Goal: Task Accomplishment & Management: Manage account settings

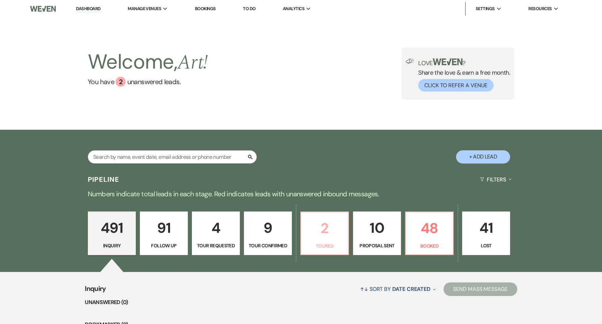
click at [338, 232] on p "2" at bounding box center [324, 228] width 39 height 23
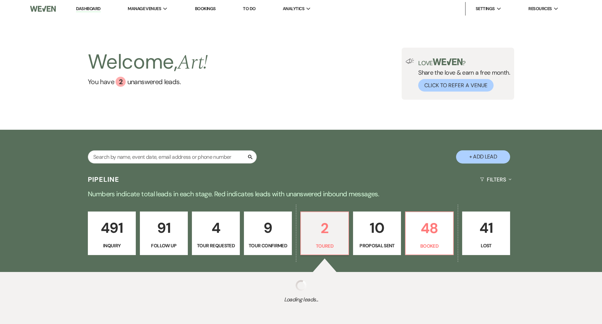
select select "5"
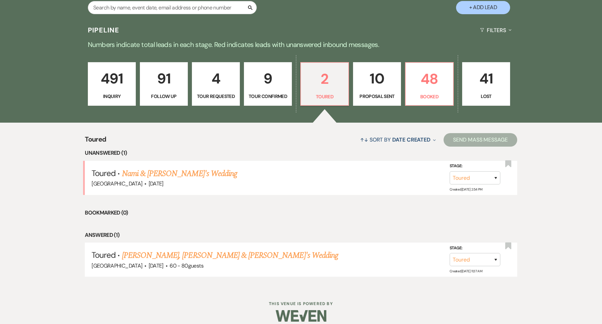
scroll to position [157, 0]
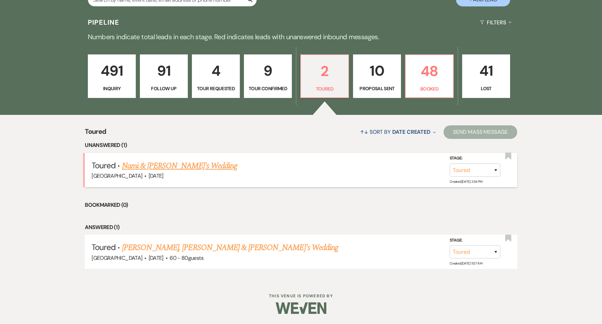
click at [174, 168] on link "Nami & [PERSON_NAME]'s Wedding" at bounding box center [179, 166] width 115 height 12
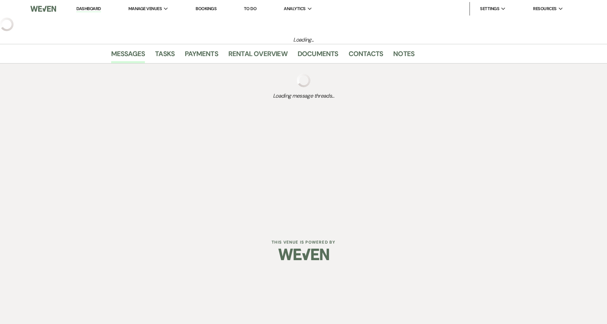
select select "5"
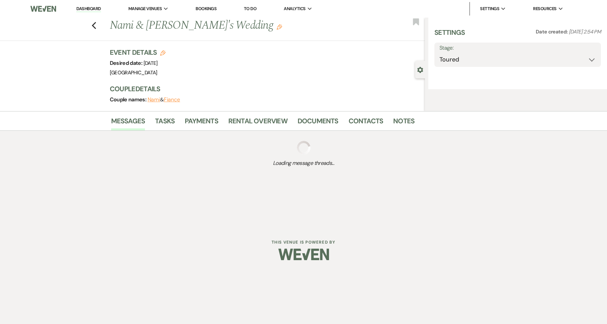
select select "5"
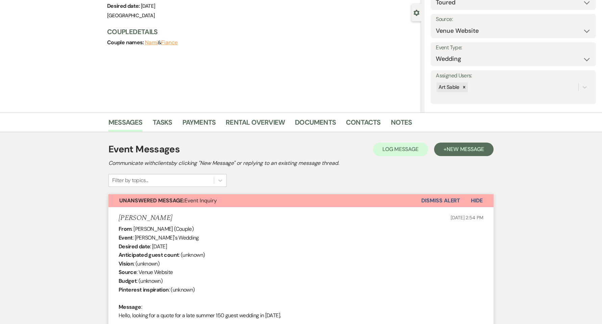
scroll to position [90, 0]
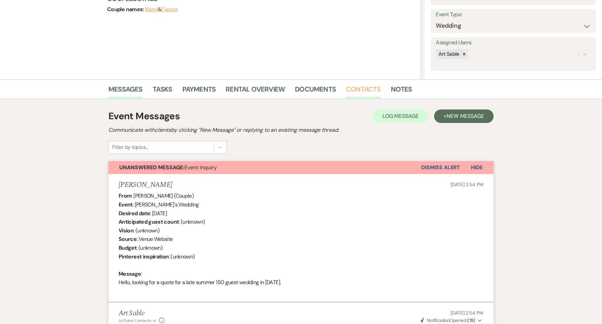
click at [357, 91] on link "Contacts" at bounding box center [363, 91] width 35 height 15
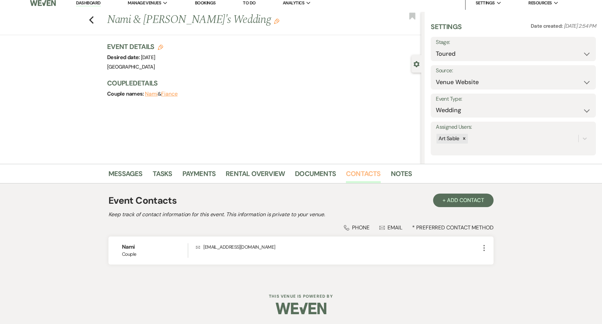
scroll to position [6, 0]
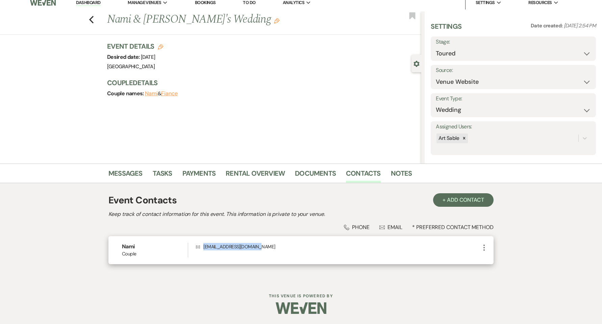
drag, startPoint x: 279, startPoint y: 250, endPoint x: 204, endPoint y: 249, distance: 75.0
click at [204, 249] on p "Envelope [EMAIL_ADDRESS][DOMAIN_NAME]" at bounding box center [338, 246] width 284 height 7
copy p "[EMAIL_ADDRESS][DOMAIN_NAME]"
click at [132, 173] on link "Messages" at bounding box center [125, 175] width 34 height 15
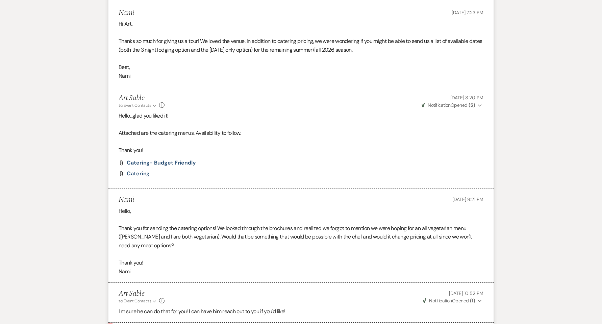
scroll to position [967, 0]
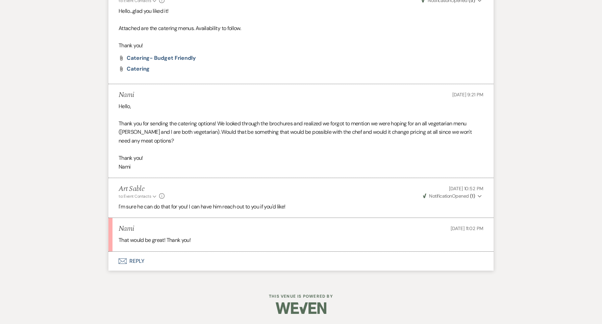
click at [132, 261] on button "Envelope Reply" at bounding box center [300, 261] width 385 height 19
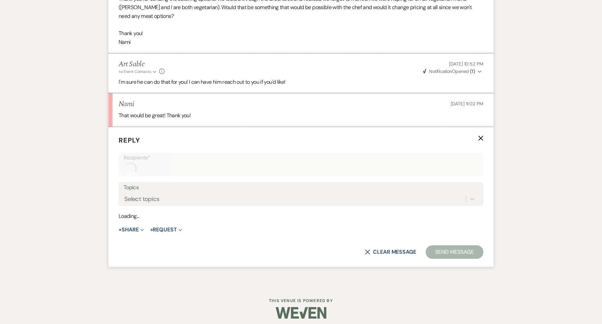
scroll to position [1096, 0]
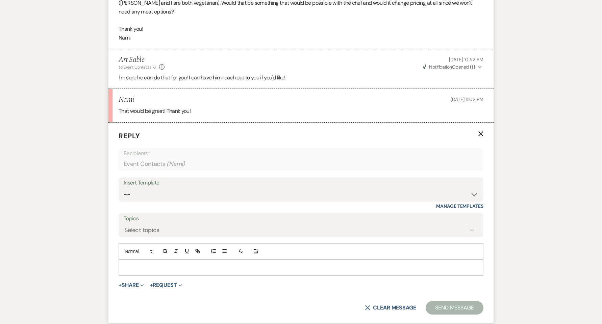
click at [155, 262] on div at bounding box center [301, 268] width 364 height 16
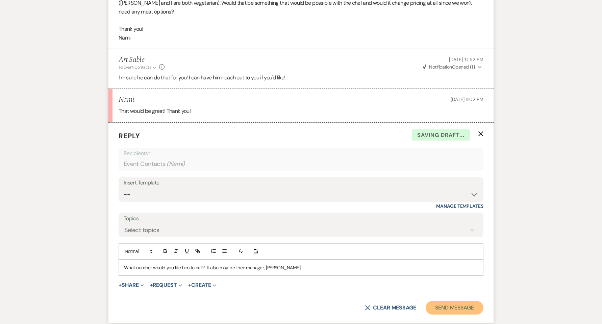
click at [452, 307] on button "Send Message" at bounding box center [455, 308] width 58 height 14
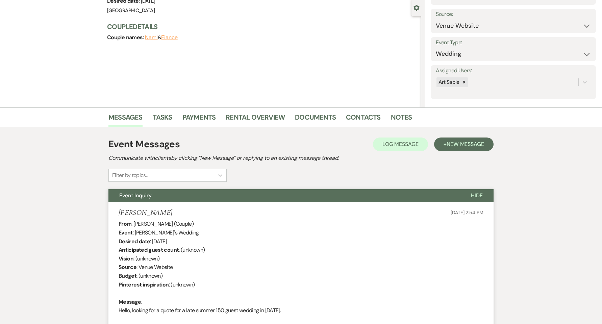
scroll to position [0, 0]
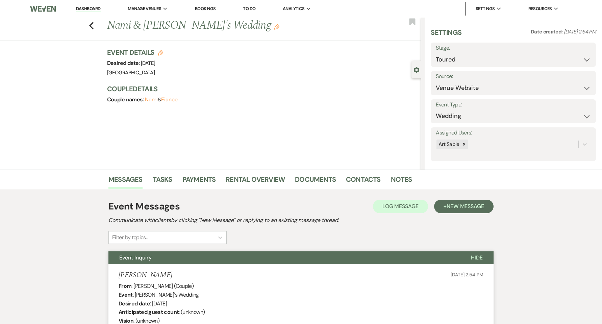
click at [90, 7] on link "Dashboard" at bounding box center [88, 9] width 24 height 6
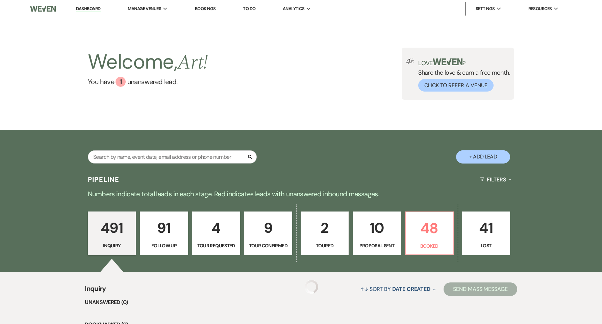
click at [370, 224] on p "10" at bounding box center [376, 228] width 39 height 23
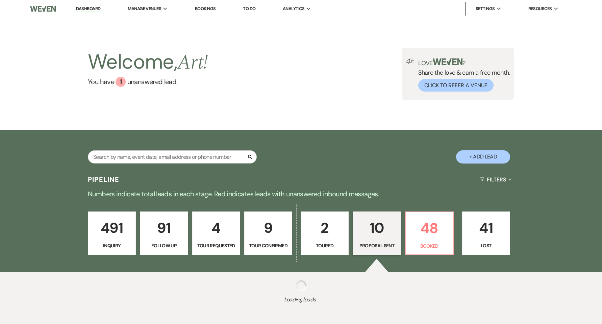
select select "6"
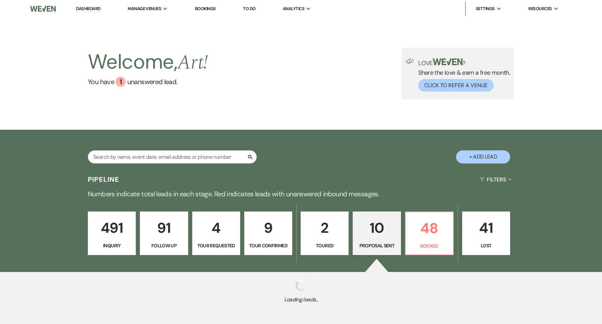
select select "6"
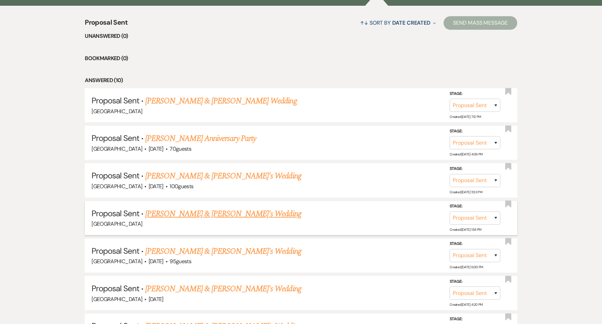
scroll to position [270, 0]
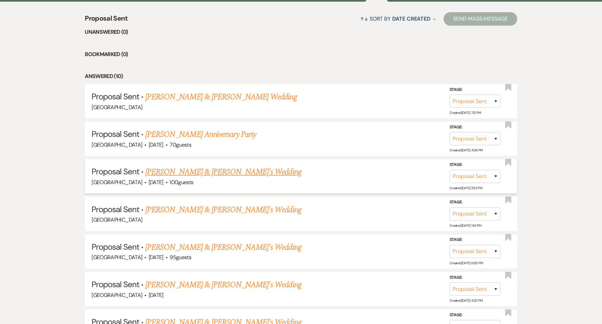
click at [210, 171] on link "[PERSON_NAME] & [PERSON_NAME]'s Wedding" at bounding box center [223, 172] width 156 height 12
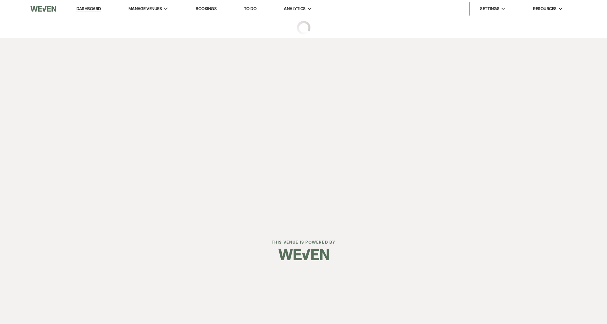
select select "6"
select select "5"
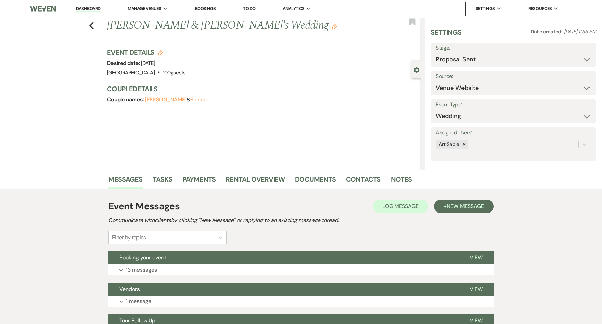
scroll to position [90, 0]
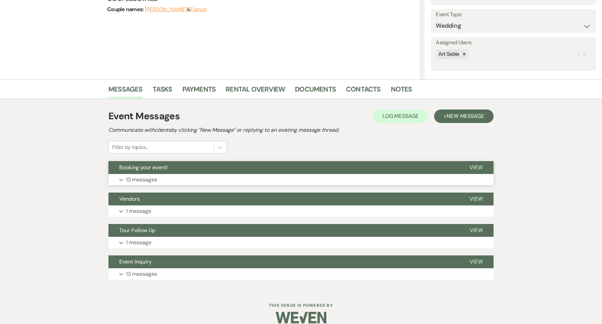
click at [160, 184] on button "Expand 13 messages" at bounding box center [300, 179] width 385 height 11
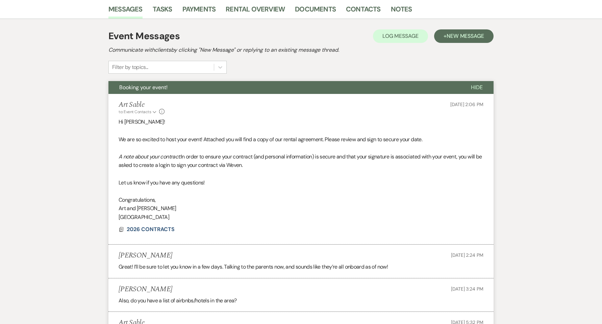
scroll to position [225, 0]
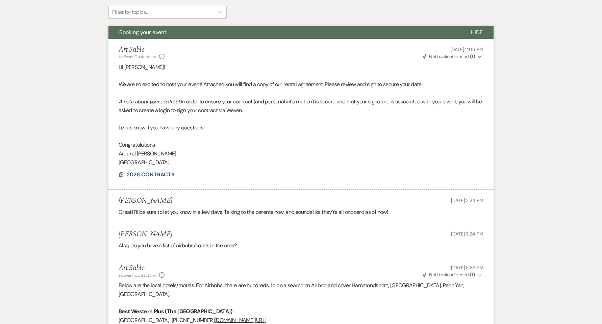
click at [155, 176] on span "2026 CONTRACTS" at bounding box center [151, 174] width 48 height 7
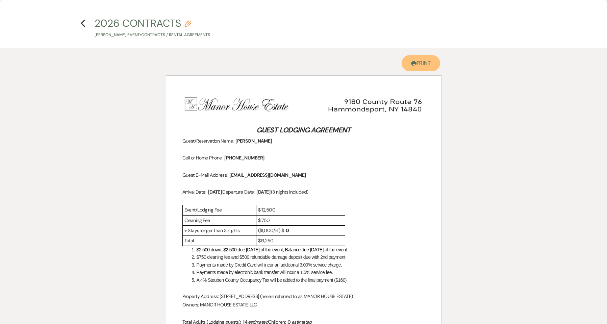
click at [421, 65] on link "Printer Print" at bounding box center [421, 63] width 39 height 16
click at [431, 69] on link "Printer Print" at bounding box center [421, 63] width 39 height 16
click at [83, 21] on use "button" at bounding box center [83, 23] width 4 height 7
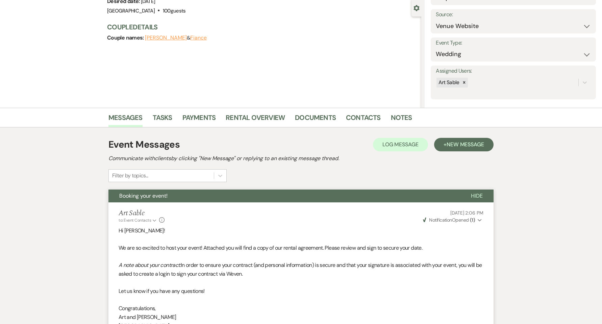
scroll to position [45, 0]
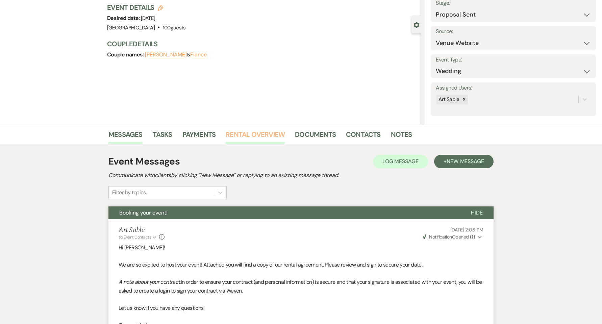
click at [251, 135] on link "Rental Overview" at bounding box center [255, 136] width 59 height 15
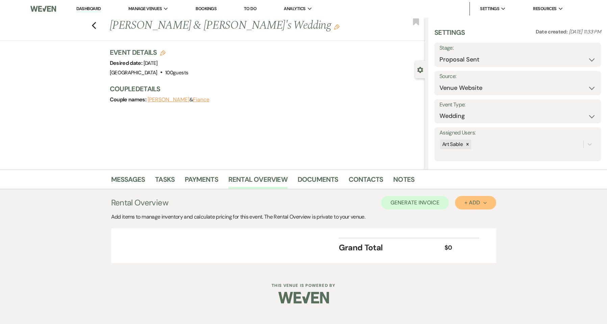
click at [486, 202] on icon "Next" at bounding box center [484, 202] width 3 height 3
click at [481, 213] on button "Item" at bounding box center [472, 218] width 34 height 10
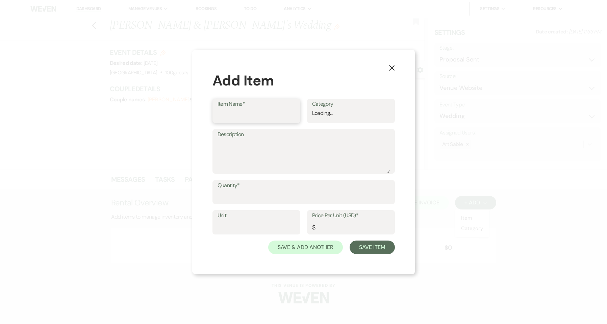
click at [285, 114] on input "Item Name*" at bounding box center [257, 115] width 78 height 13
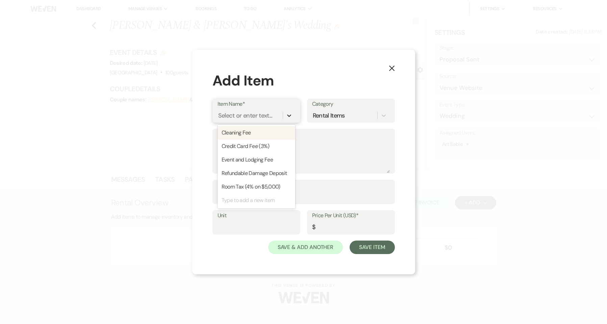
click at [290, 114] on icon at bounding box center [289, 115] width 7 height 7
click at [278, 164] on div "Event and Lodging Fee" at bounding box center [257, 160] width 78 height 14
type textarea "Includes 3 nights lodging for up to 16 people"
type input "10000"
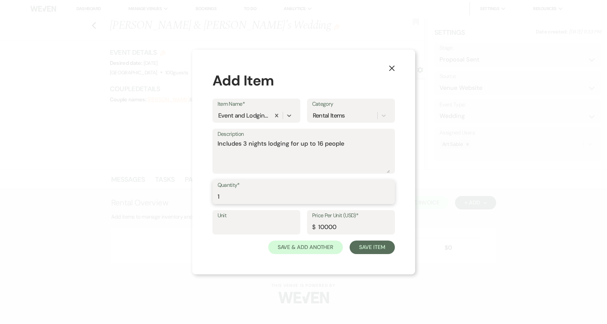
type input "1"
click at [386, 194] on input "1" at bounding box center [304, 196] width 172 height 13
drag, startPoint x: 362, startPoint y: 225, endPoint x: 295, endPoint y: 226, distance: 67.6
click at [295, 226] on div "Unit Price Per Unit (USD)* $ 10000" at bounding box center [303, 225] width 182 height 30
type input "12500"
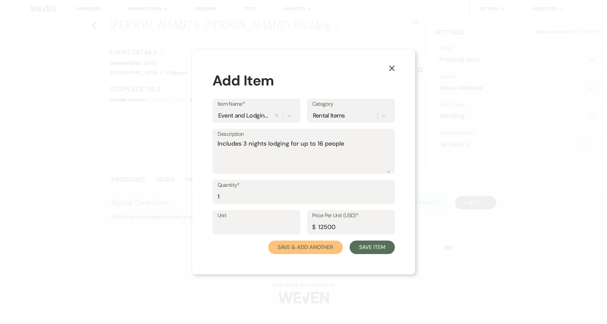
click at [321, 245] on button "Save & Add Another" at bounding box center [305, 248] width 75 height 14
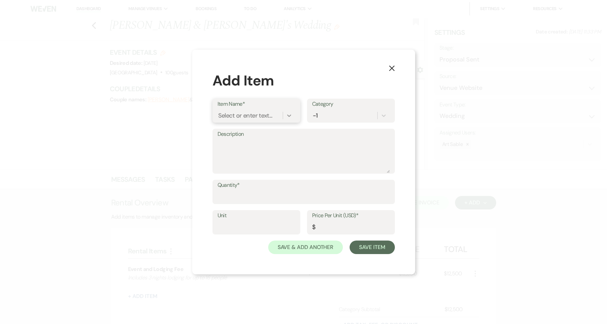
click at [292, 119] on div at bounding box center [289, 115] width 12 height 12
click at [258, 134] on div "Cleaning Fee" at bounding box center [257, 133] width 78 height 14
type input "500"
drag, startPoint x: 387, startPoint y: 196, endPoint x: 378, endPoint y: 200, distance: 10.3
type input "1"
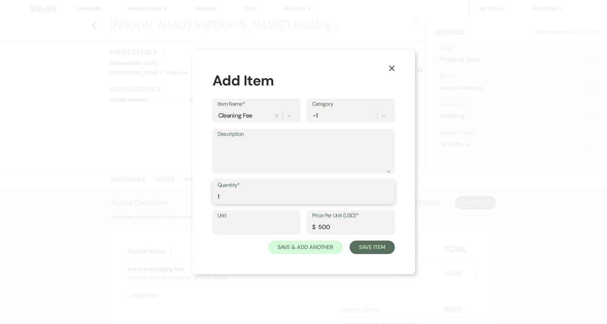
click at [387, 196] on input "1" at bounding box center [304, 196] width 172 height 13
drag, startPoint x: 343, startPoint y: 230, endPoint x: 316, endPoint y: 222, distance: 28.6
click at [312, 224] on div "Price Per Unit (USD)* $ 500" at bounding box center [351, 222] width 88 height 24
type input "750"
click at [323, 244] on button "Save & Add Another" at bounding box center [305, 248] width 75 height 14
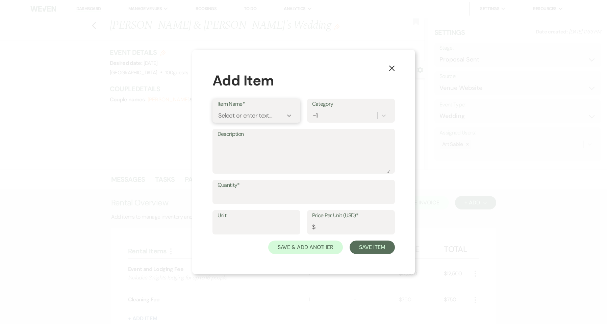
click at [289, 118] on icon at bounding box center [289, 115] width 7 height 7
click at [271, 173] on div "Refundable Damage Deposit" at bounding box center [257, 174] width 78 height 14
type input "500"
type input "1"
click at [387, 196] on input "1" at bounding box center [304, 196] width 172 height 13
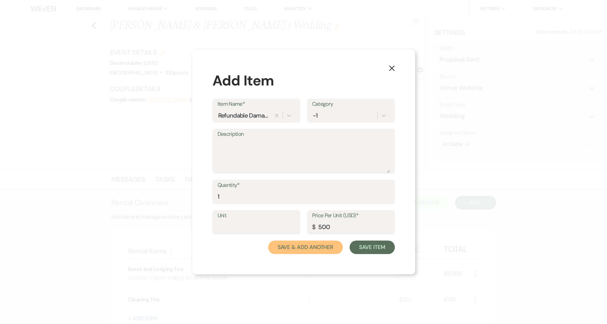
click at [329, 250] on button "Save & Add Another" at bounding box center [305, 248] width 75 height 14
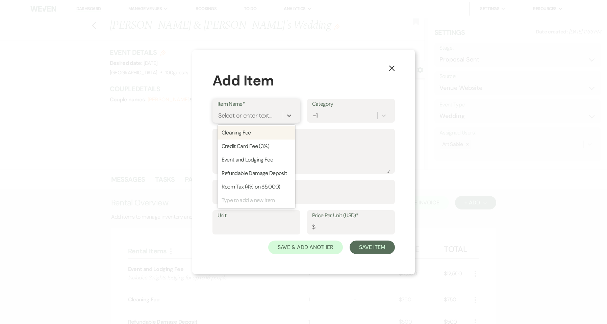
click at [266, 115] on div "Select or enter text..." at bounding box center [245, 115] width 54 height 9
type input "Room Tax"
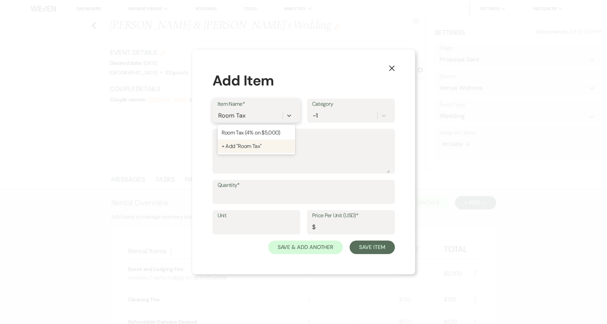
click at [250, 148] on div "+ Add "Room Tax"" at bounding box center [257, 147] width 78 height 14
type input "1"
click at [386, 194] on input "1" at bounding box center [304, 196] width 172 height 13
click at [341, 230] on input "Price Per Unit (USD)*" at bounding box center [351, 227] width 78 height 13
type input "160"
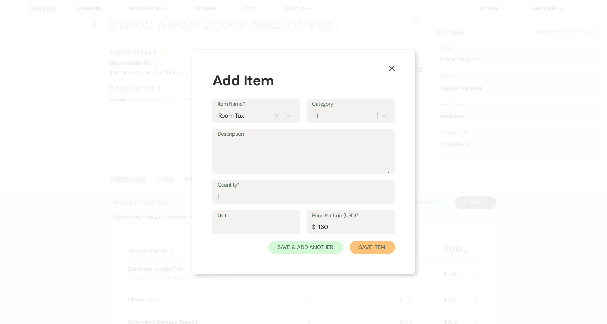
click at [359, 250] on button "Save Item" at bounding box center [372, 248] width 45 height 14
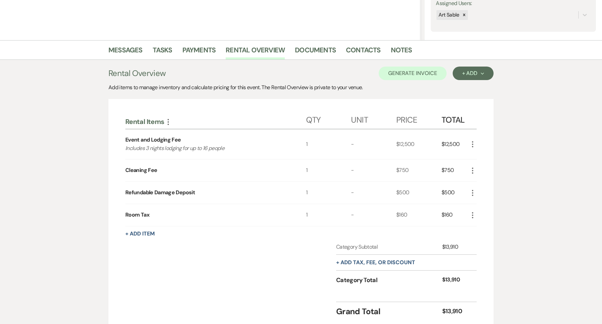
scroll to position [92, 0]
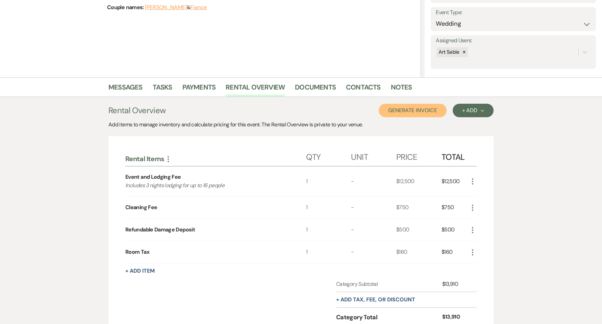
click at [418, 110] on button "Generate Invoice" at bounding box center [413, 111] width 68 height 14
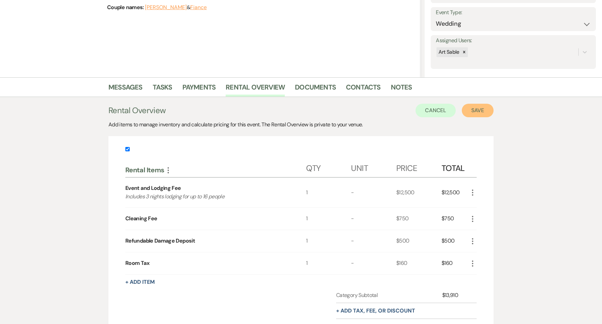
click at [473, 116] on button "Save" at bounding box center [478, 111] width 32 height 14
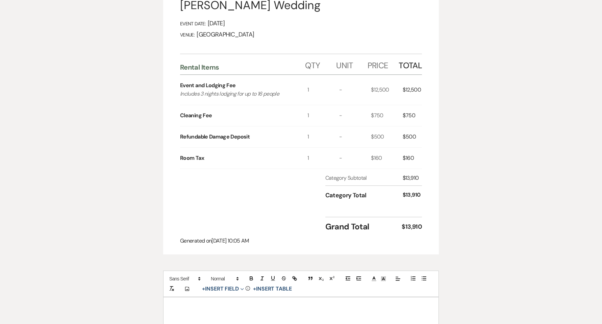
scroll to position [225, 0]
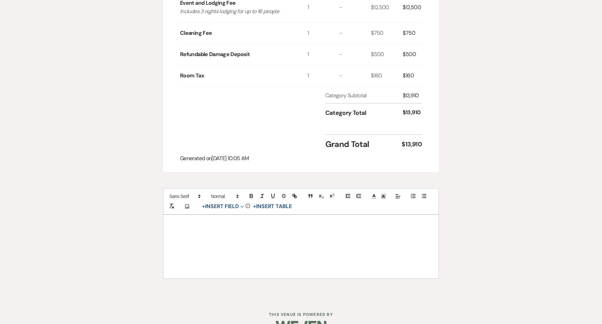
click at [265, 237] on div at bounding box center [301, 247] width 275 height 64
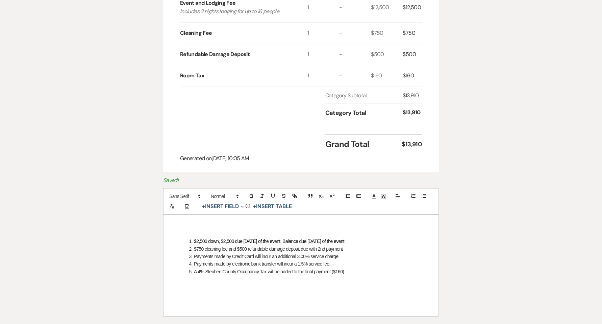
click at [281, 228] on div "$2,500 down, $2,500 due [DATE] of the event, Balance due [DATE] of the event $7…" at bounding box center [301, 265] width 275 height 101
click at [196, 229] on div "$2,500 down, $2,500 due [DATE] of the event, Balance due [DATE] of the event $7…" at bounding box center [301, 265] width 275 height 101
click at [206, 226] on div "$2,500 down, $2,500 due [DATE] of the event, Balance due [DATE] of the event $7…" at bounding box center [301, 265] width 275 height 101
click at [172, 221] on div "$2,500 down, $2,500 due [DATE] of the event, Balance due [DATE] of the event $7…" at bounding box center [301, 265] width 275 height 101
click at [177, 232] on div "$2,500 down, $2,500 due [DATE] of the event, Balance due [DATE] of the event $7…" at bounding box center [301, 265] width 275 height 101
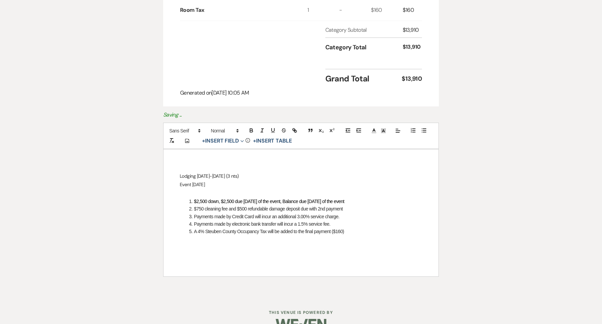
scroll to position [307, 0]
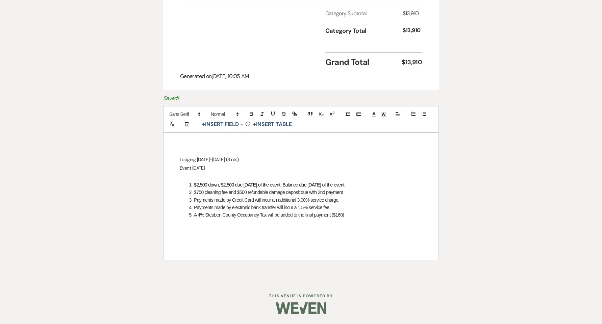
click at [362, 218] on li "A 4% Steuben County Occupancy Tax will be added to the final payment ($160)" at bounding box center [304, 214] width 235 height 7
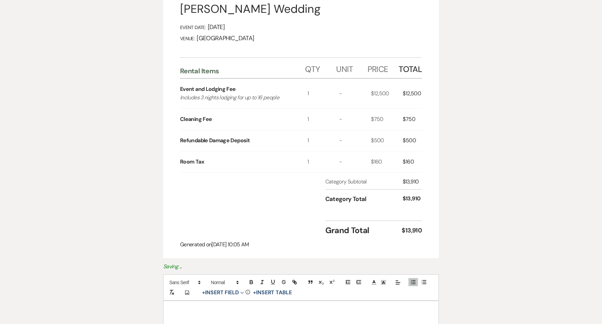
scroll to position [0, 0]
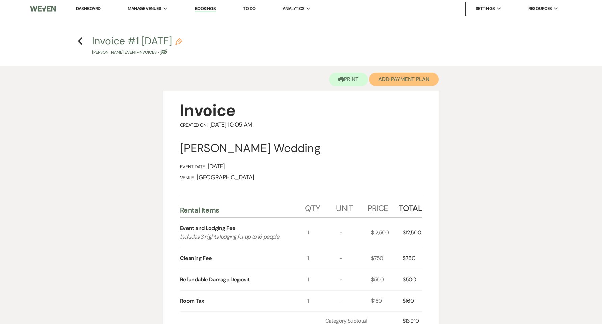
click at [398, 83] on button "Add Payment Plan" at bounding box center [404, 80] width 70 height 14
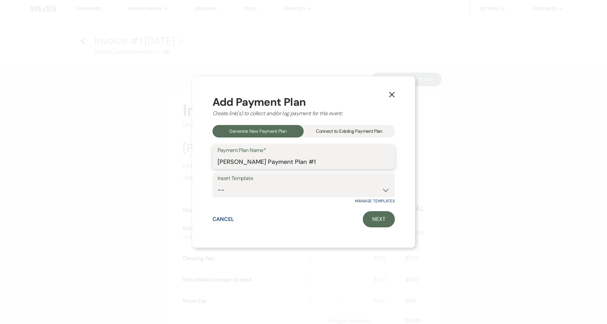
drag, startPoint x: 302, startPoint y: 161, endPoint x: 444, endPoint y: 161, distance: 141.2
click at [444, 161] on div "X Add Payment Plan Create link(s) to collect and/or log payment for this event:…" at bounding box center [303, 162] width 607 height 324
type input "[PERSON_NAME] Payment Plan"
click at [374, 191] on select "-- 2025 Payment Plan 2026 Payment Plan" at bounding box center [304, 189] width 172 height 13
select select "320"
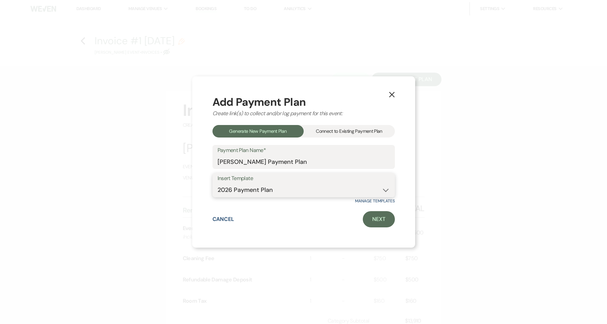
click at [218, 183] on select "-- 2025 Payment Plan 2026 Payment Plan" at bounding box center [304, 189] width 172 height 13
click at [373, 220] on link "Next" at bounding box center [379, 219] width 32 height 16
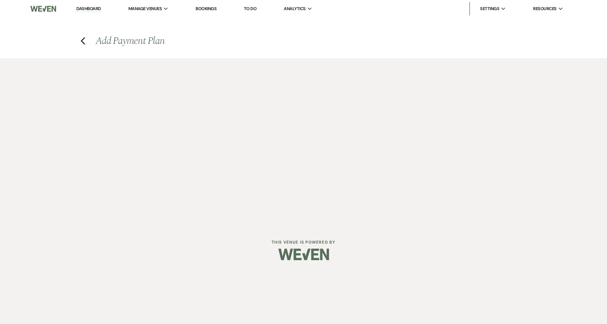
select select "27244"
select select "2"
select select "flat"
select select "true"
select select "client"
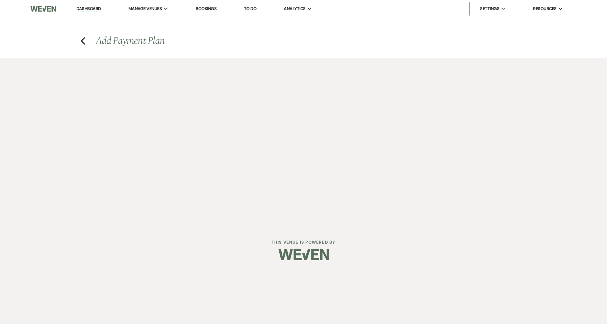
select select "weeks"
select select "2"
select select "flat"
select select "true"
select select "client"
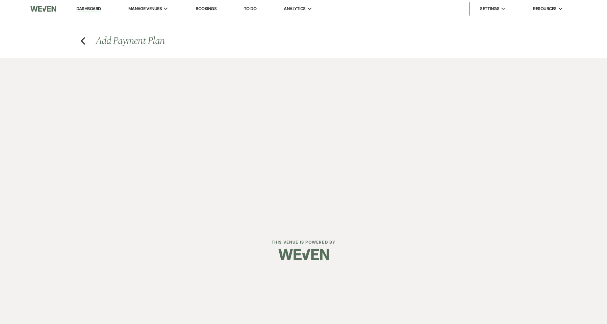
select select "weeks"
select select "client"
select select "days"
select select "client"
select select "months"
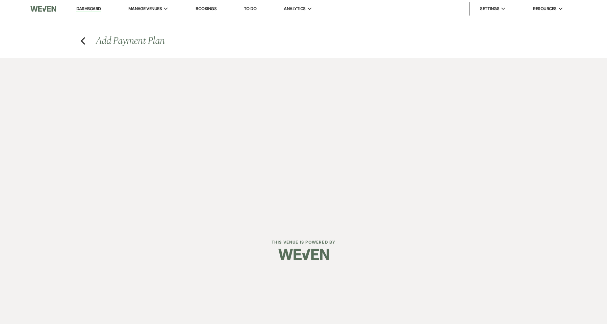
select select "2"
select select "flat"
select select "true"
select select "client"
select select "weeks"
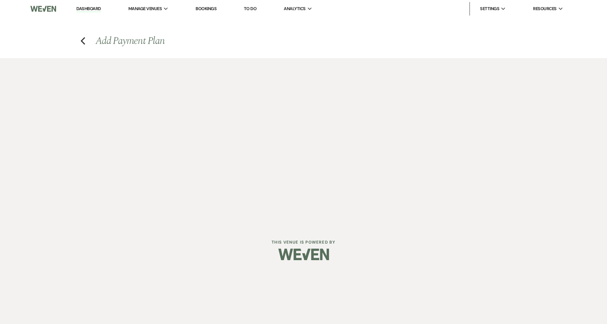
select select "client"
select select "months"
select select "client"
select select "days"
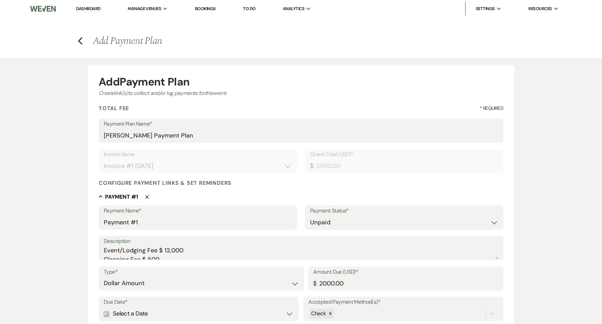
scroll to position [90, 0]
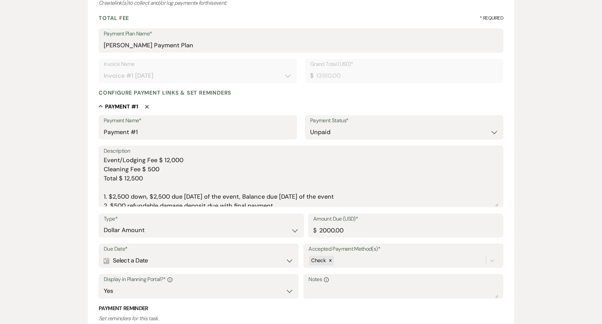
drag, startPoint x: 497, startPoint y: 166, endPoint x: 504, endPoint y: 280, distance: 114.5
click at [172, 156] on textarea "Event/Lodging Fee $ 12,000 Cleaning Fee $ 500 Total $ 12,500 1. $2,500 down, $2…" at bounding box center [301, 181] width 395 height 51
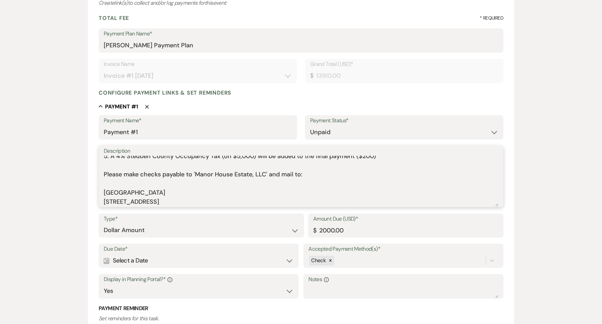
scroll to position [41, 0]
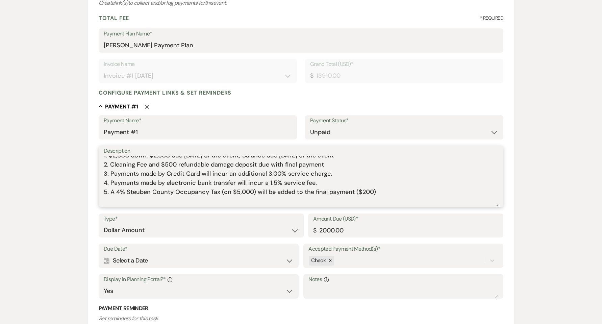
click at [221, 194] on textarea "Event/Lodging Fee $ 12,500 Cleaning Fee $ 750 Total $ 13,250 1. $2,500 down, $2…" at bounding box center [301, 181] width 395 height 51
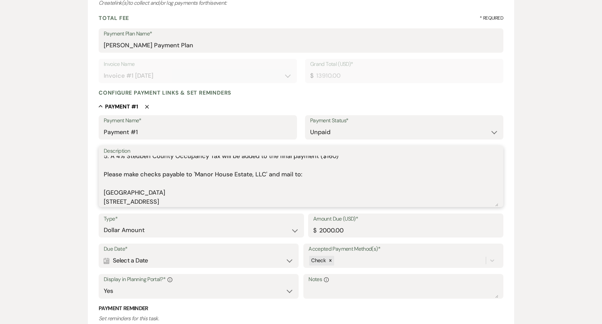
scroll to position [0, 0]
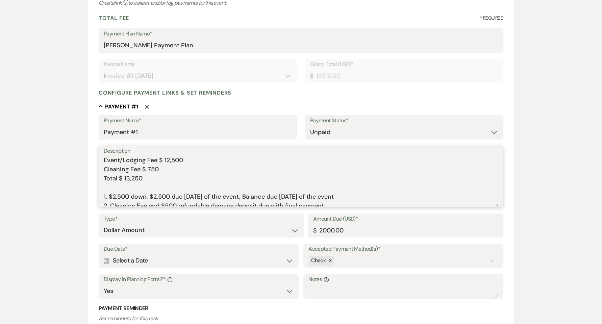
drag, startPoint x: 192, startPoint y: 204, endPoint x: 73, endPoint y: 122, distance: 144.4
type textarea "Event/Lodging Fee $ 12,500 Cleaning Fee $ 750 Total $ 13,250 1. $2,500 down, $2…"
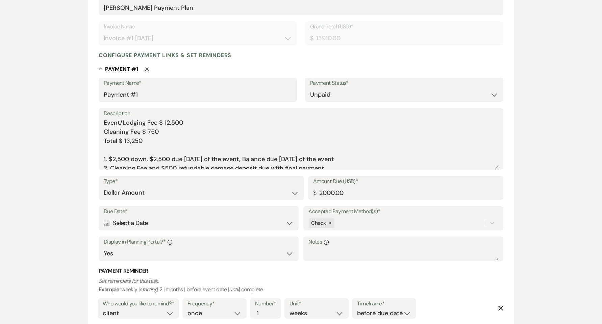
scroll to position [180, 0]
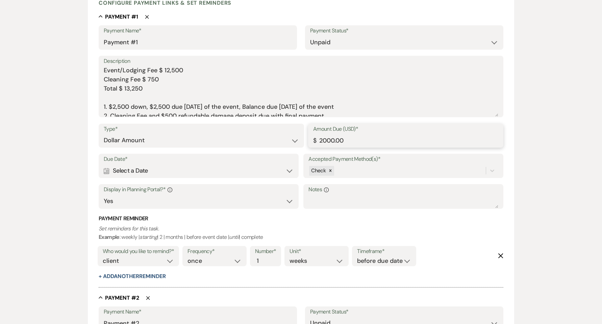
drag, startPoint x: 242, startPoint y: 139, endPoint x: 229, endPoint y: 139, distance: 13.2
click at [229, 139] on div "Type* Dollar Amount Percentage of Grand Total Amount Due (USD)* $ 2000.00" at bounding box center [301, 139] width 405 height 30
type input "2500.00"
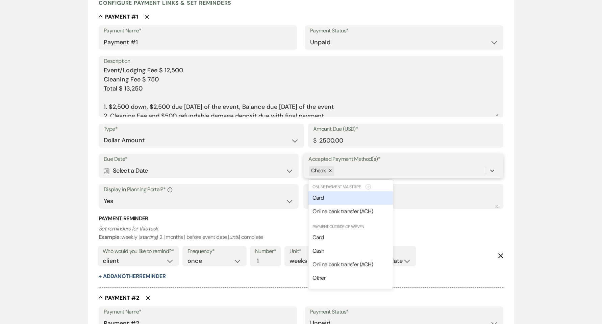
click at [352, 165] on div "Check" at bounding box center [396, 171] width 177 height 12
click at [354, 215] on span "Online bank transfer (ACH)" at bounding box center [342, 211] width 60 height 7
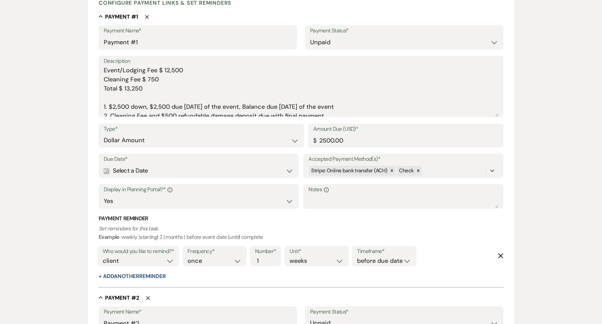
click at [271, 170] on div "Calendar Select a Date Expand" at bounding box center [199, 170] width 190 height 13
select select "day"
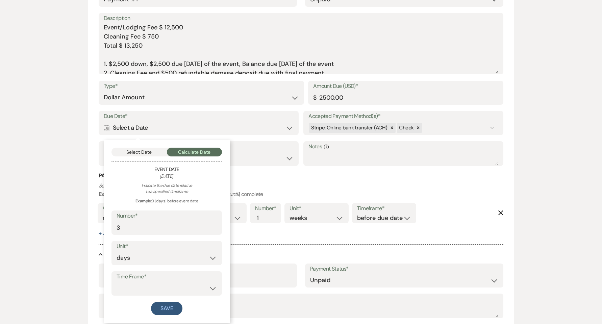
scroll to position [270, 0]
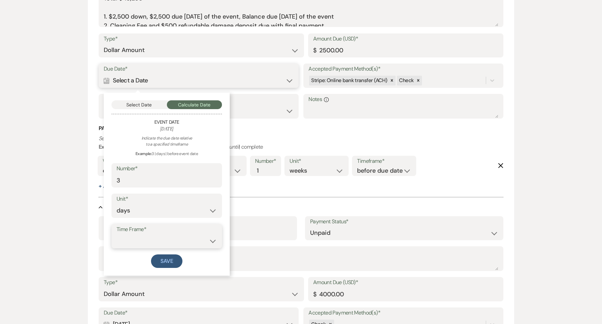
click at [209, 243] on select "before event date after event date after [DATE] date" at bounding box center [167, 240] width 100 height 13
select select "afterTodaysDate"
click at [117, 234] on select "before event date after event date after [DATE] date" at bounding box center [167, 240] width 100 height 13
click at [169, 262] on button "Save" at bounding box center [167, 261] width 32 height 14
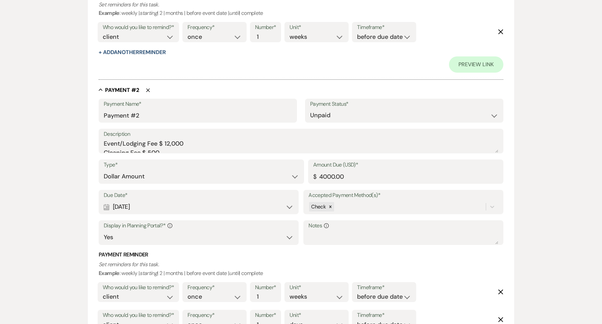
scroll to position [405, 0]
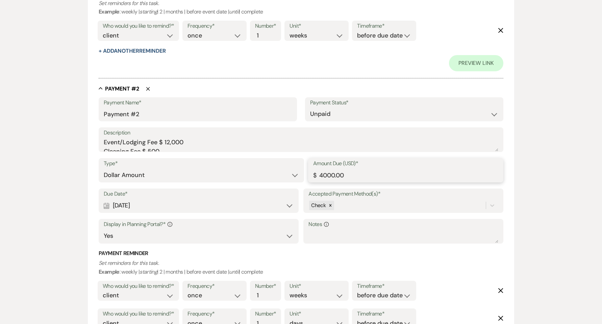
drag, startPoint x: 343, startPoint y: 173, endPoint x: 207, endPoint y: 185, distance: 136.7
click at [208, 185] on div "Type* Dollar Amount Percentage of Grand Total Amount Due (USD)* $ 4000.00" at bounding box center [301, 173] width 405 height 30
type input "3750.00"
click at [342, 205] on div "Check" at bounding box center [396, 206] width 177 height 12
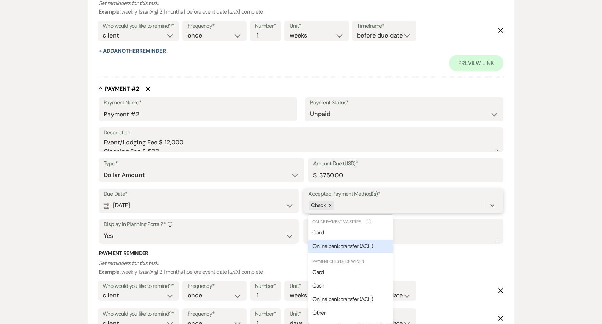
click at [353, 246] on span "Online bank transfer (ACH)" at bounding box center [342, 246] width 60 height 7
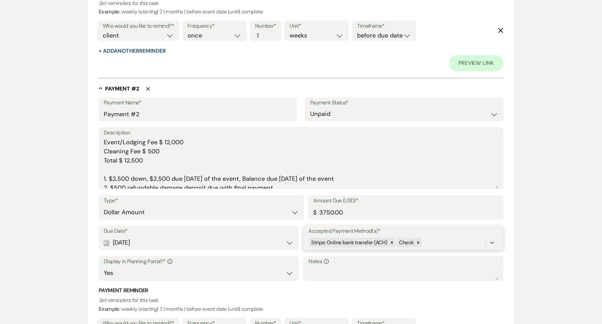
drag, startPoint x: 495, startPoint y: 149, endPoint x: 338, endPoint y: 188, distance: 161.9
click at [520, 259] on div "Add Payment Plan Create link(s) to collect and/or log payments for this event: …" at bounding box center [301, 239] width 486 height 1172
click at [103, 141] on div "Description Event/Lodging Fee $ 12,000 Cleaning Fee $ 500 Total $ 12,500 1. $2,…" at bounding box center [301, 158] width 405 height 62
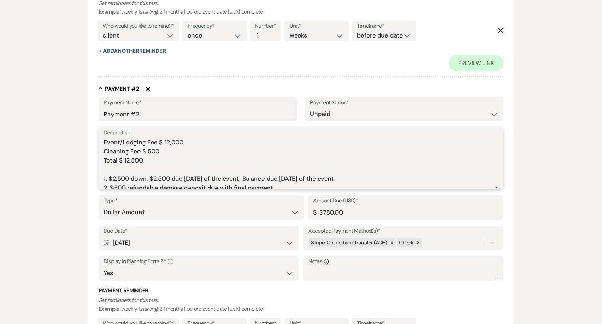
scroll to position [86, 0]
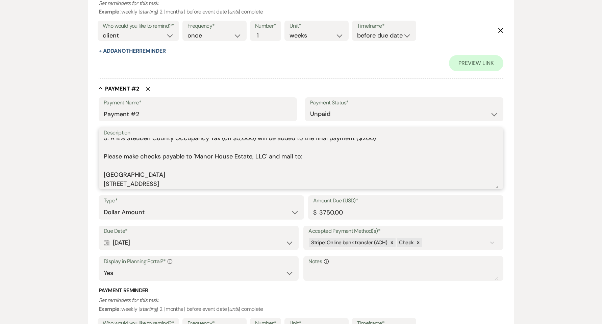
drag, startPoint x: 104, startPoint y: 141, endPoint x: 289, endPoint y: 308, distance: 248.5
click at [289, 308] on div "Payment Name* Payment #2 Payment Status* Paid Unpaid Description Event/Lodging …" at bounding box center [301, 260] width 405 height 327
paste textarea "500 Cleaning Fee $ 750 Total $ 13,250 1. $2,500 down, $2,500 due [DATE] of the …"
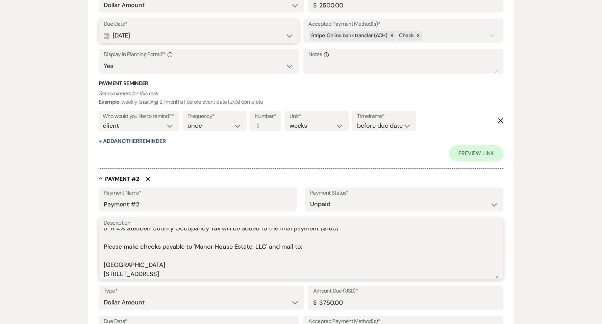
scroll to position [0, 0]
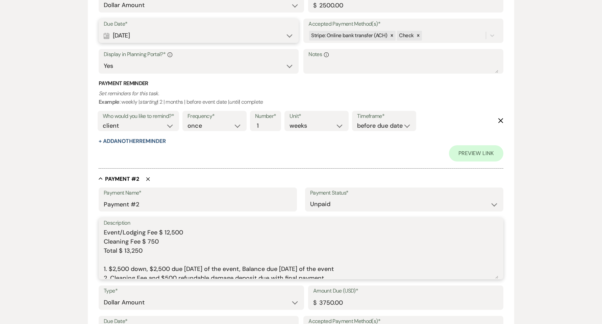
type textarea "Event/Lodging Fee $ 12,500 Cleaning Fee $ 750 Total $ 13,250 1. $2,500 down, $2…"
click at [530, 230] on div "Add Payment Plan Create link(s) to collect and/or log payments for this event: …" at bounding box center [301, 329] width 486 height 1172
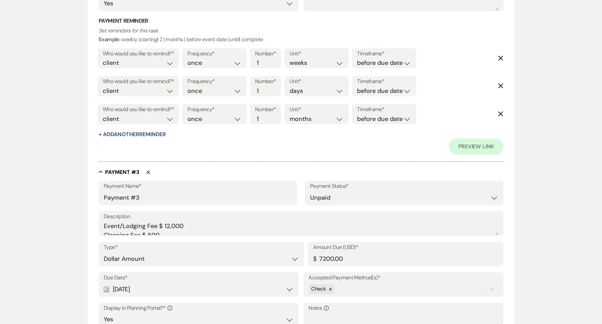
scroll to position [676, 0]
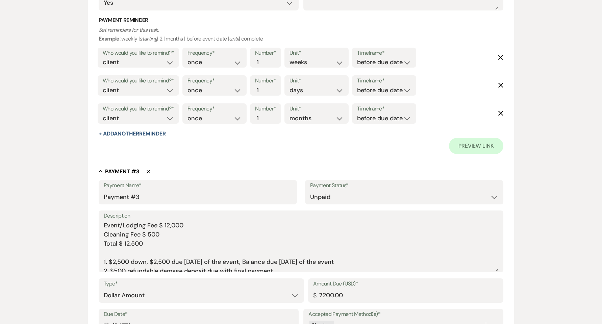
drag, startPoint x: 496, startPoint y: 231, endPoint x: 306, endPoint y: 283, distance: 197.1
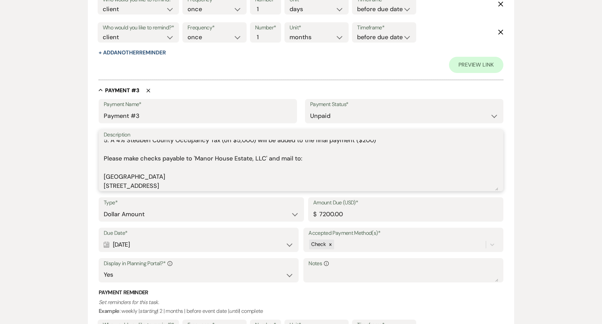
drag, startPoint x: 104, startPoint y: 226, endPoint x: 532, endPoint y: 324, distance: 438.3
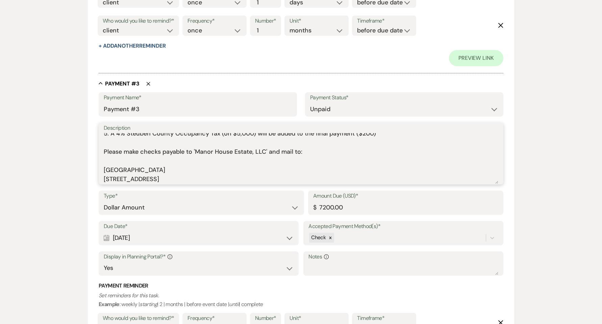
paste textarea "500 Cleaning Fee $ 750 Total $ 13,250 1. $2,500 down, $2,500 due [DATE] of the …"
type textarea "Event/Lodging Fee $ 12,500 Cleaning Fee $ 750 Total $ 13,250 1. $2,500 down, $2…"
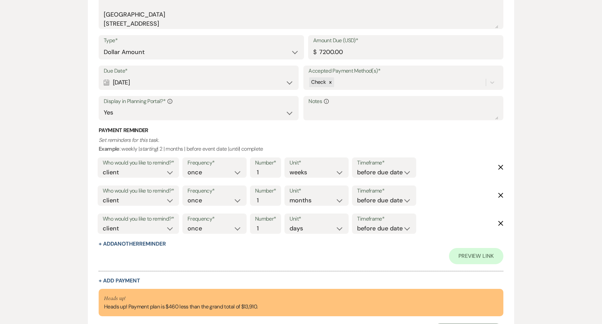
scroll to position [851, 0]
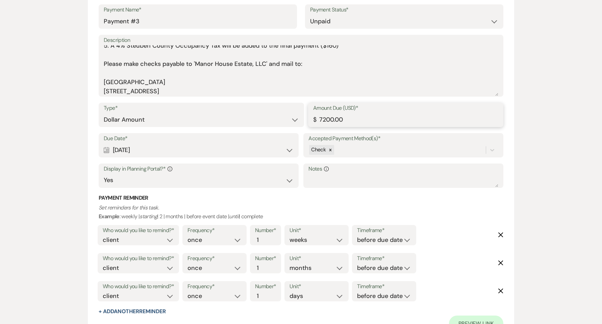
drag, startPoint x: 365, startPoint y: 123, endPoint x: 155, endPoint y: 126, distance: 209.5
click at [172, 126] on div "Type* Dollar Amount Percentage of Grand Total Amount Due (USD)* $ 7200.00" at bounding box center [301, 118] width 405 height 30
type input "7660.00"
click at [464, 152] on div "Check" at bounding box center [396, 150] width 177 height 12
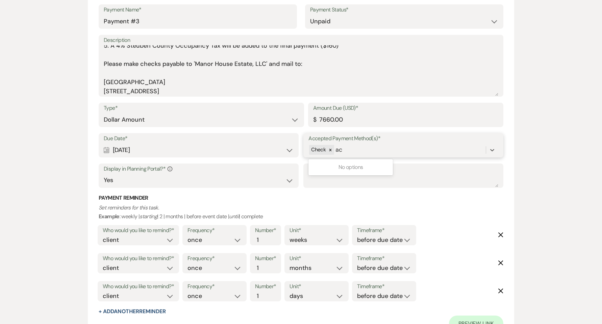
type input "a"
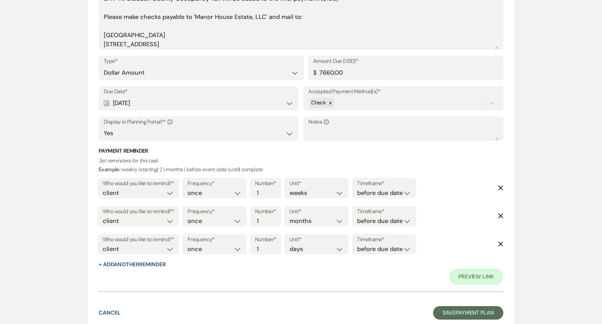
scroll to position [948, 0]
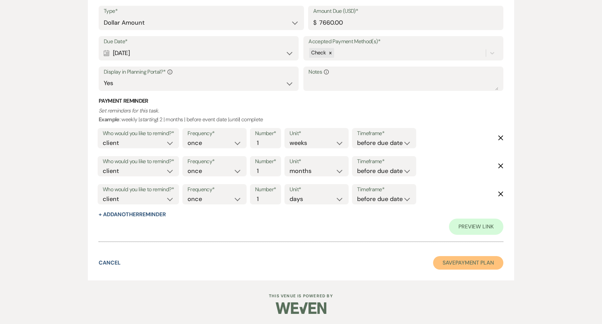
click at [467, 260] on button "Save Payment Plan" at bounding box center [468, 263] width 70 height 14
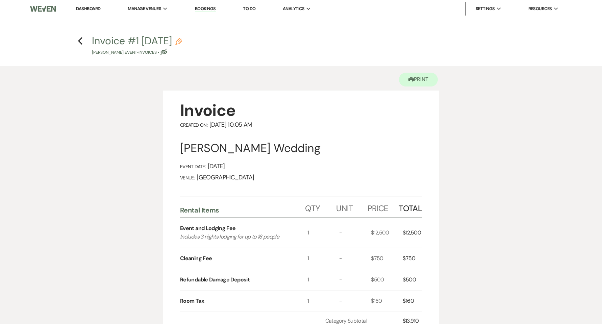
click at [182, 43] on icon "Pencil" at bounding box center [178, 41] width 7 height 7
select select "22"
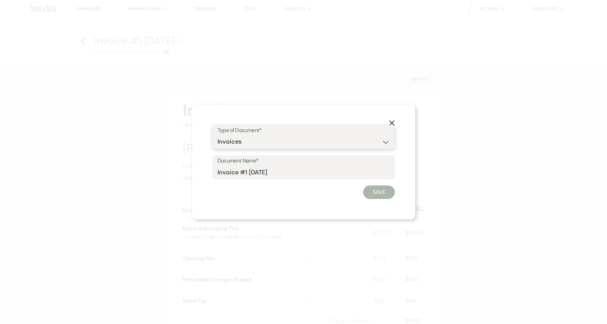
click at [241, 142] on select "Special Event Insurance Vendor Certificate of Insurance Contracts / Rental Agre…" at bounding box center [304, 141] width 172 height 13
click at [239, 164] on label "Document Name*" at bounding box center [304, 161] width 172 height 10
click at [239, 166] on input "Invoice #1 [DATE]" at bounding box center [304, 172] width 172 height 13
drag, startPoint x: 289, startPoint y: 182, endPoint x: 470, endPoint y: 199, distance: 181.2
click at [470, 199] on div "X Type of Document* Special Event Insurance Vendor Certificate of Insurance Con…" at bounding box center [303, 162] width 607 height 324
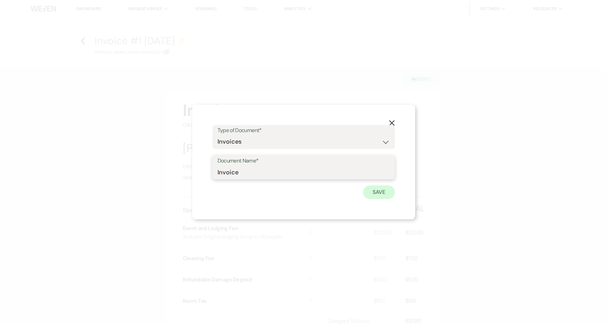
type input "Invoice"
click at [368, 195] on button "Save" at bounding box center [379, 192] width 32 height 14
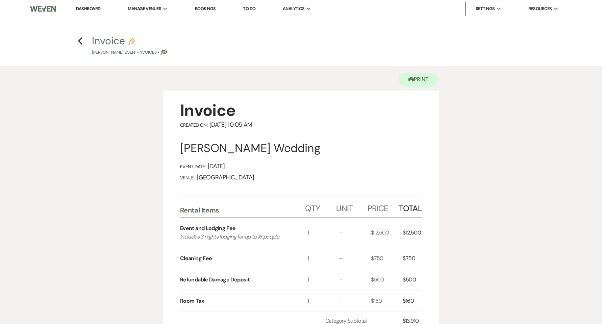
click at [93, 10] on link "Dashboard" at bounding box center [88, 9] width 24 height 6
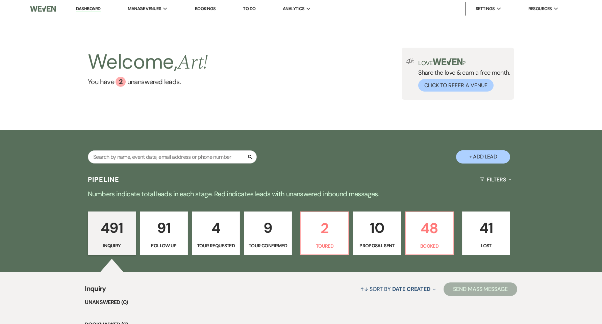
scroll to position [135, 0]
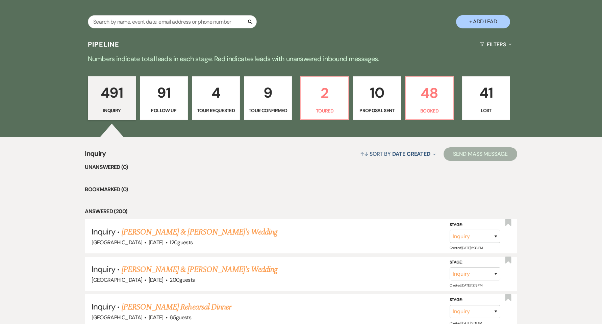
click at [372, 99] on p "10" at bounding box center [376, 92] width 39 height 23
select select "6"
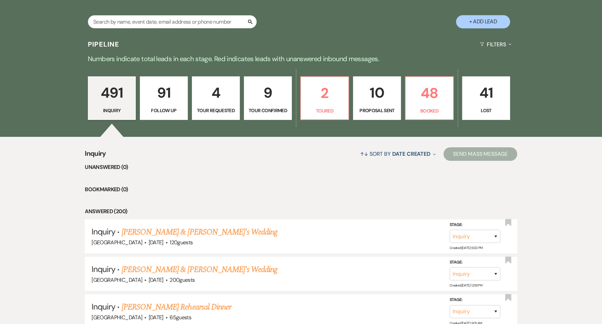
select select "6"
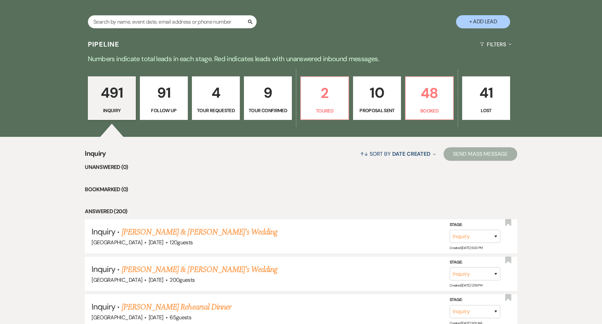
select select "6"
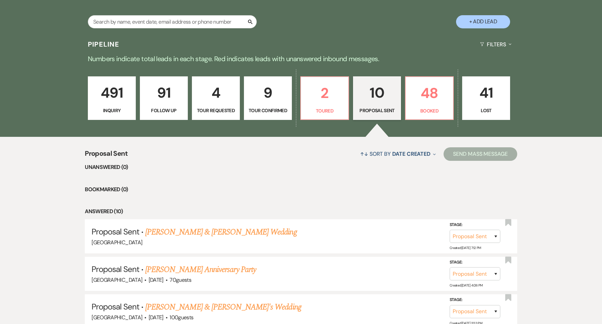
scroll to position [225, 0]
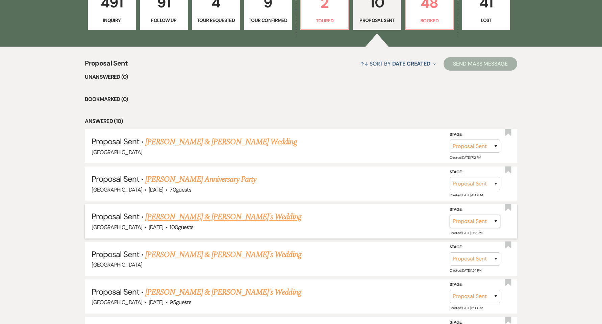
click at [491, 223] on select "Inquiry Follow Up Tour Requested Tour Confirmed Toured Proposal Sent Booked Lost" at bounding box center [475, 221] width 51 height 13
select select "7"
click at [450, 215] on select "Inquiry Follow Up Tour Requested Tour Confirmed Toured Proposal Sent Booked Lost" at bounding box center [475, 221] width 51 height 13
click at [487, 221] on button "Save" at bounding box center [487, 222] width 34 height 14
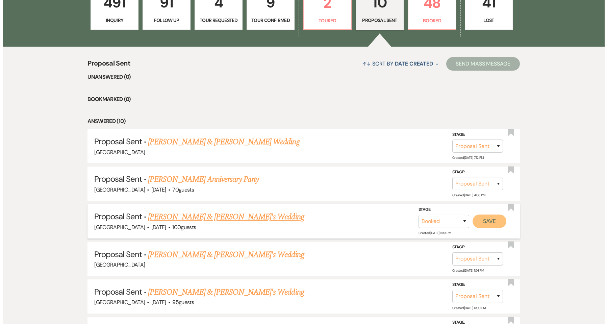
scroll to position [226, 0]
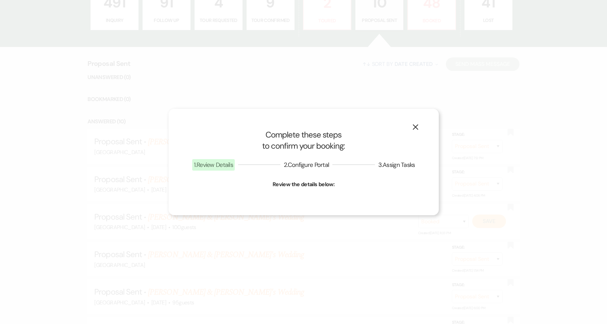
select select "1"
select select "759"
select select "eventDateAnd"
select select "false"
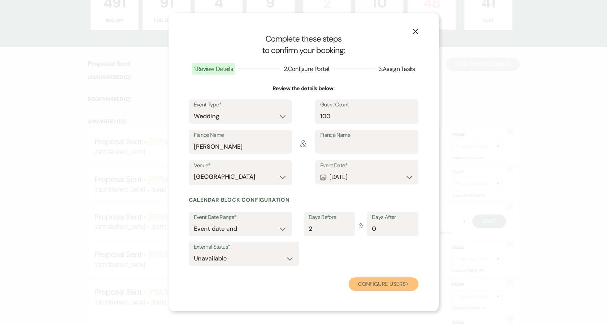
click at [380, 280] on button "Configure users Next" at bounding box center [384, 284] width 70 height 14
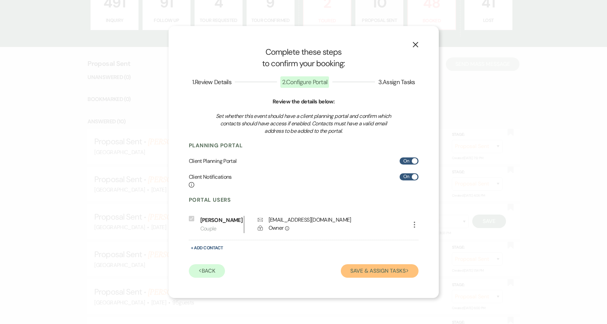
click at [375, 272] on button "Save & Assign Tasks Next" at bounding box center [379, 271] width 77 height 14
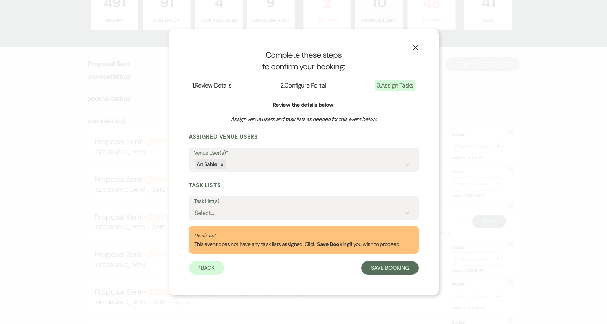
click at [285, 205] on label "Task List(s)" at bounding box center [304, 202] width 220 height 10
click at [195, 208] on input "Task List(s)" at bounding box center [195, 212] width 1 height 9
click at [279, 214] on div "Select..." at bounding box center [297, 213] width 207 height 12
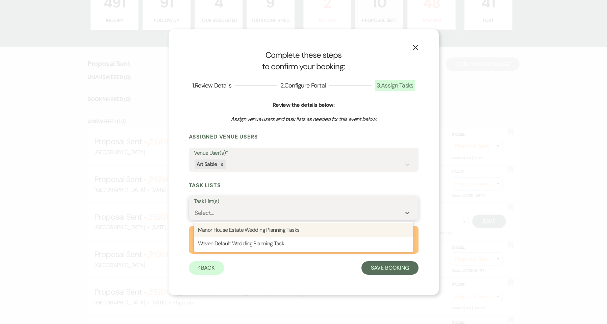
click at [278, 226] on div "Manor House Estate Wedding Planning Tasks" at bounding box center [304, 230] width 220 height 14
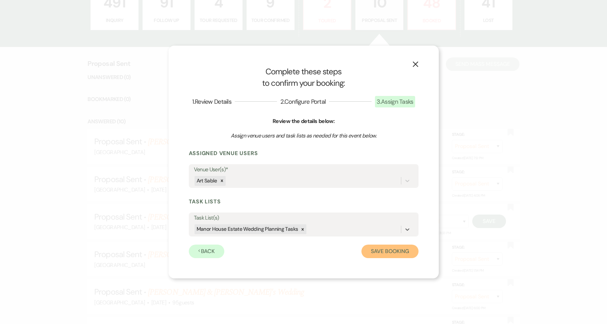
click at [378, 251] on button "Save Booking" at bounding box center [389, 252] width 57 height 14
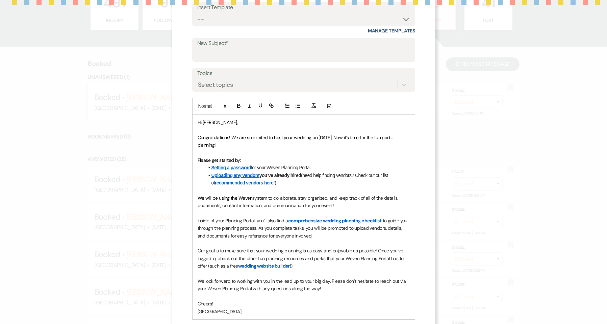
scroll to position [88, 0]
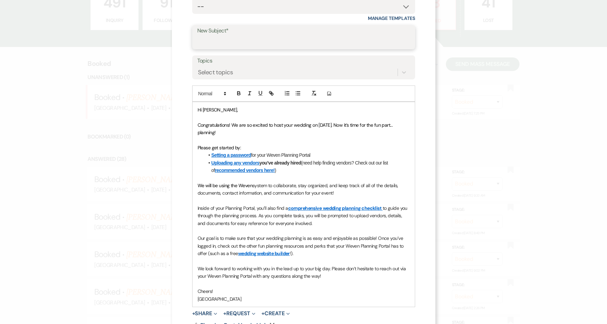
click at [235, 42] on input "New Subject*" at bounding box center [303, 41] width 213 height 13
type input "Congratulations...you are BOOKED!"
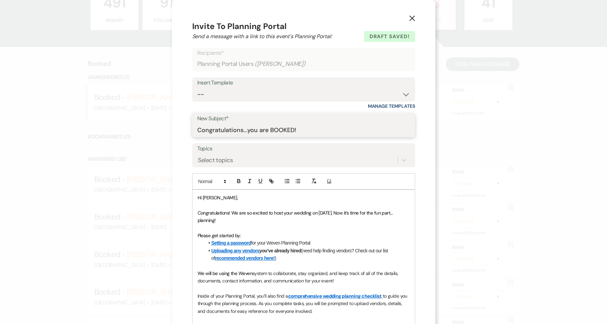
scroll to position [148, 0]
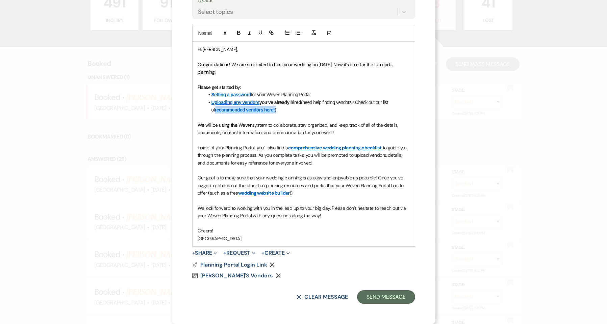
drag, startPoint x: 290, startPoint y: 111, endPoint x: 209, endPoint y: 107, distance: 80.5
click at [209, 107] on li "Uploading any vendors you’ve already hired (need help finding vendors? Check ou…" at bounding box center [306, 106] width 205 height 15
click at [198, 128] on p "We will be using the Weven system to collaborate, stay organized, and keep trac…" at bounding box center [304, 128] width 212 height 15
click at [292, 125] on span "system to collaborate, stay organized, and keep track of all of the details, do…" at bounding box center [299, 129] width 202 height 14
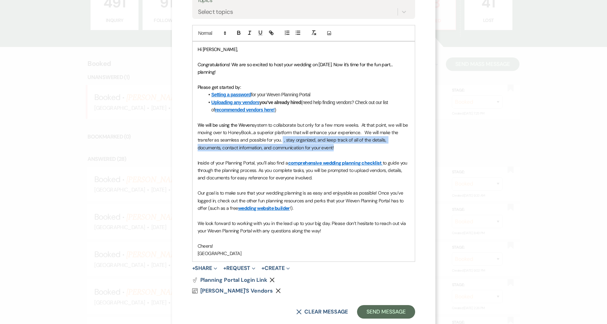
drag, startPoint x: 319, startPoint y: 146, endPoint x: 280, endPoint y: 137, distance: 40.1
click at [280, 137] on p "We will be using the Weven system to collaborate but only for a few more weeks.…" at bounding box center [304, 136] width 212 height 30
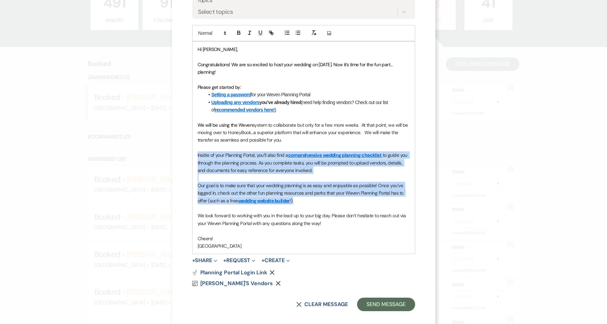
drag, startPoint x: 195, startPoint y: 153, endPoint x: 299, endPoint y: 200, distance: 114.3
click at [299, 200] on div "Hi [PERSON_NAME], Congratulations! We are so excited to host your wedding on [D…" at bounding box center [304, 148] width 222 height 212
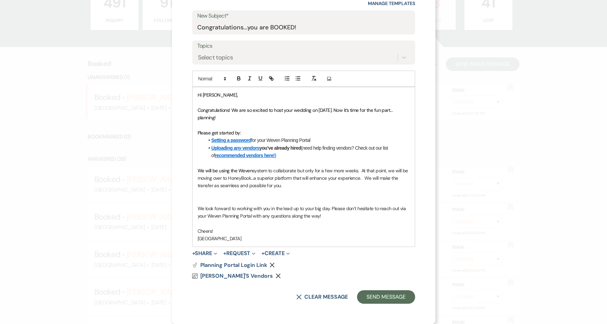
scroll to position [95, 0]
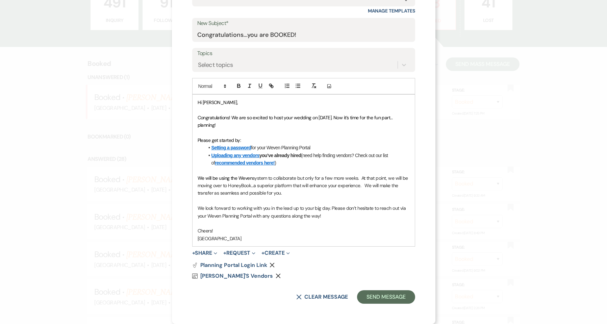
click at [295, 191] on p "We will be using the Weven system to collaborate but only for a few more weeks.…" at bounding box center [304, 185] width 212 height 23
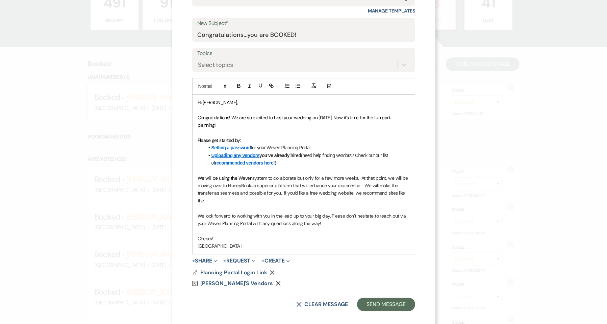
scroll to position [103, 0]
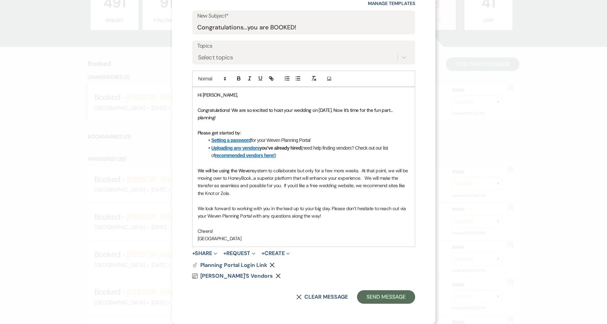
click at [336, 180] on span "system to collaborate but only for a few more weeks. At that point, we will be …" at bounding box center [304, 182] width 212 height 29
click at [250, 216] on span "We look forward to working with you in the lead up to your big day. Please don’…" at bounding box center [302, 212] width 209 height 14
click at [376, 297] on button "Send Message" at bounding box center [386, 297] width 58 height 14
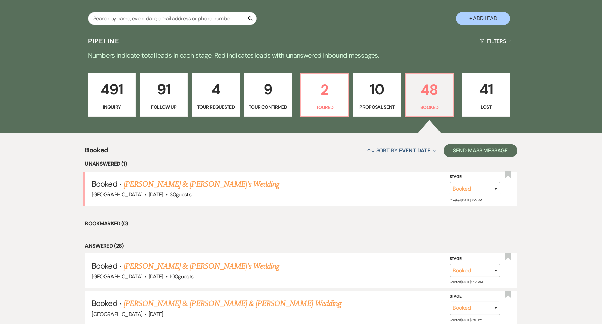
scroll to position [135, 0]
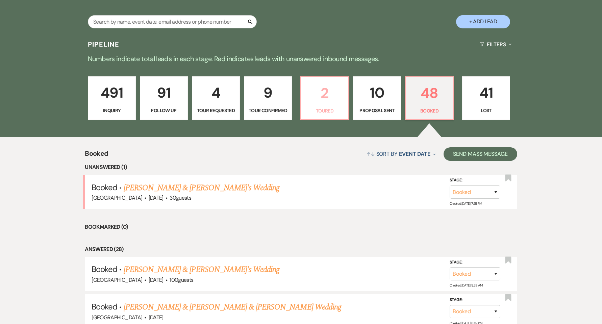
click at [330, 101] on p "2" at bounding box center [324, 93] width 39 height 23
select select "5"
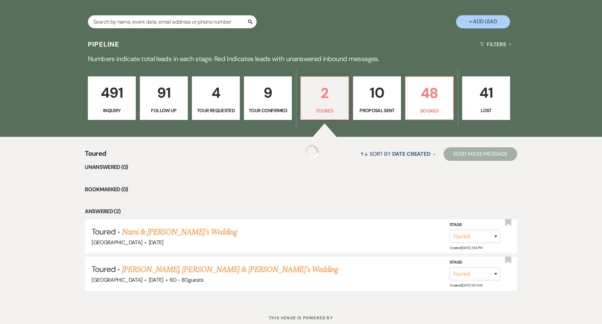
select select "5"
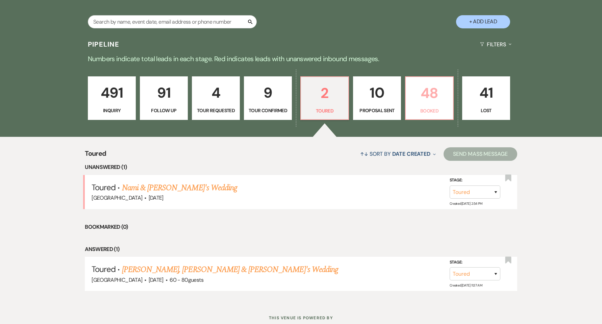
click at [418, 94] on p "48" at bounding box center [429, 93] width 39 height 23
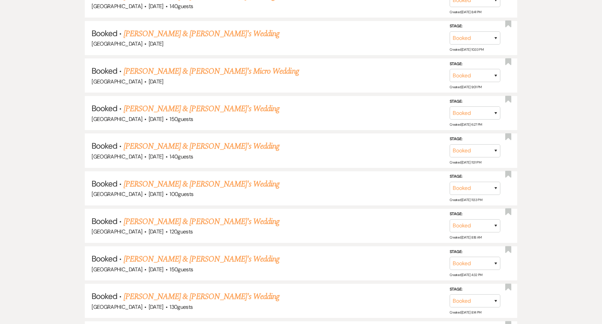
scroll to position [901, 0]
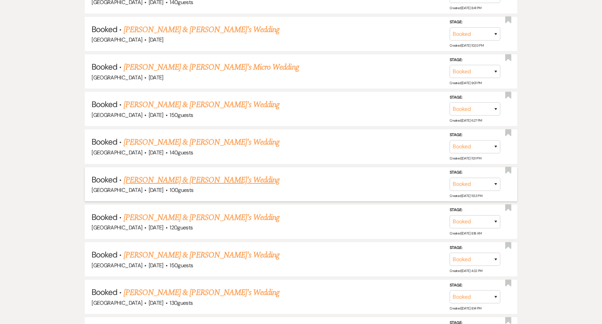
click at [202, 183] on link "[PERSON_NAME] & [PERSON_NAME]'s Wedding" at bounding box center [202, 180] width 156 height 12
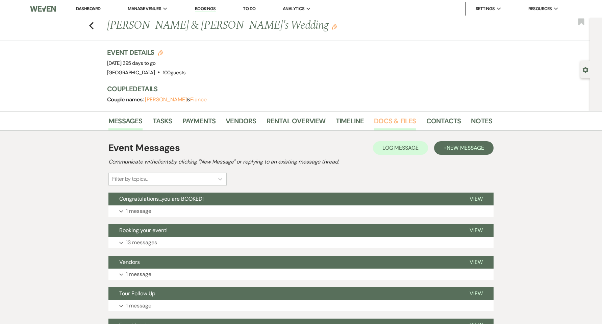
click at [382, 125] on link "Docs & Files" at bounding box center [395, 123] width 42 height 15
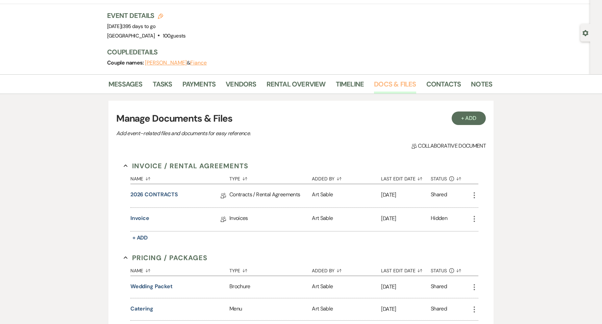
scroll to position [90, 0]
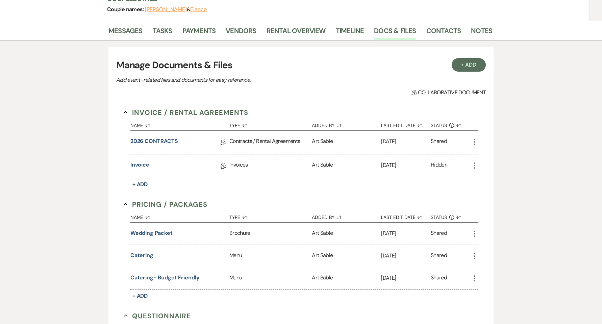
click at [144, 164] on link "Invoice" at bounding box center [139, 166] width 19 height 10
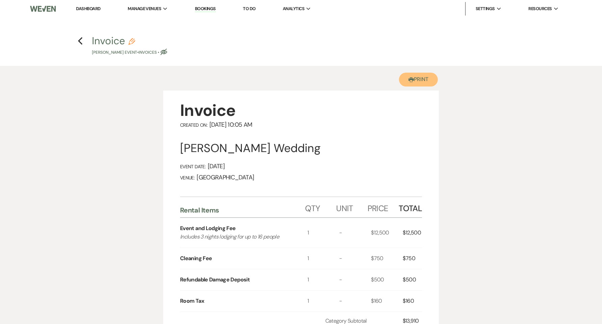
click at [412, 75] on button "Printer Print" at bounding box center [418, 80] width 39 height 14
click at [84, 6] on link "Dashboard" at bounding box center [88, 9] width 24 height 6
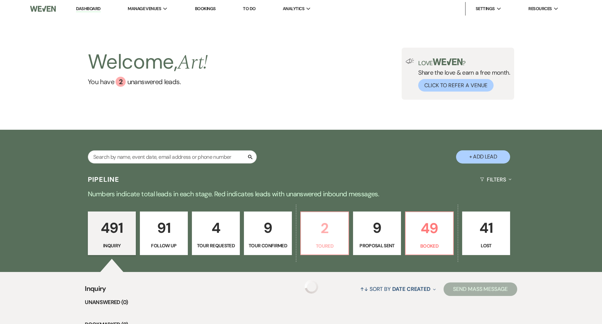
click at [325, 230] on p "2" at bounding box center [324, 228] width 39 height 23
select select "5"
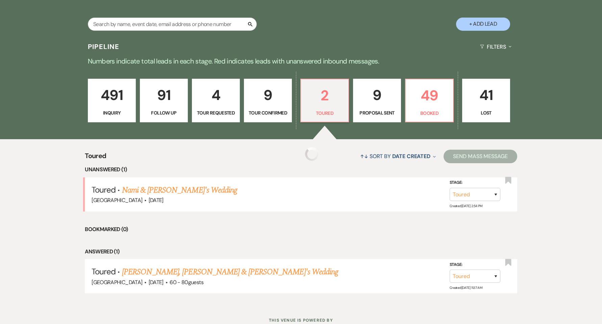
scroll to position [135, 0]
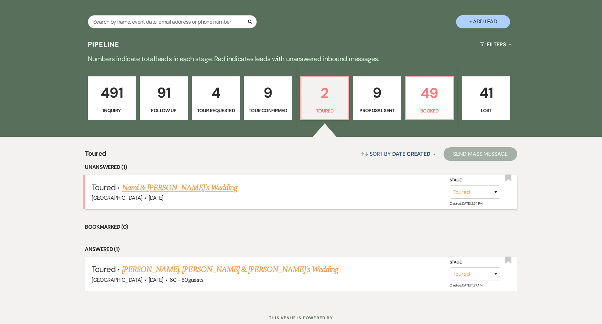
click at [184, 186] on link "Nami & [PERSON_NAME]'s Wedding" at bounding box center [179, 188] width 115 height 12
select select "5"
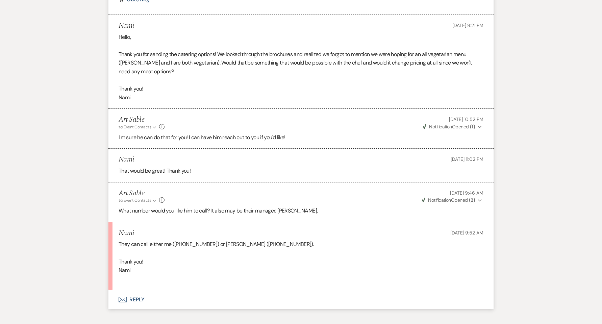
scroll to position [1036, 0]
drag, startPoint x: 268, startPoint y: 244, endPoint x: 172, endPoint y: 243, distance: 95.9
click at [172, 243] on p "They can call either me ([PHONE_NUMBER]) or [PERSON_NAME] ([PHONE_NUMBER])." at bounding box center [301, 244] width 365 height 9
copy p "([PHONE_NUMBER]) or [PERSON_NAME] ([PHONE_NUMBER])."
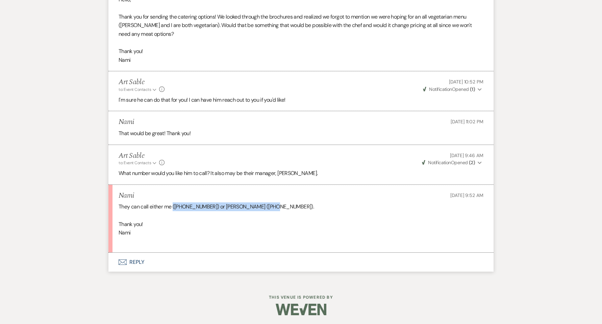
scroll to position [1075, 0]
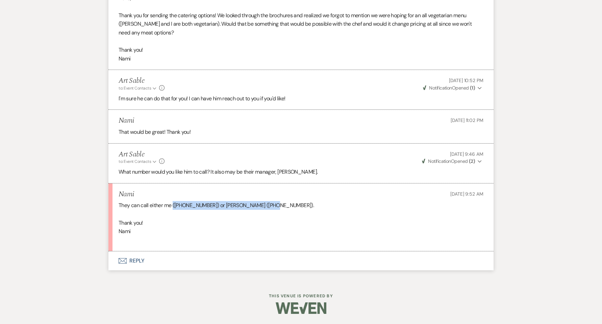
click at [134, 262] on button "Envelope Reply" at bounding box center [300, 260] width 385 height 19
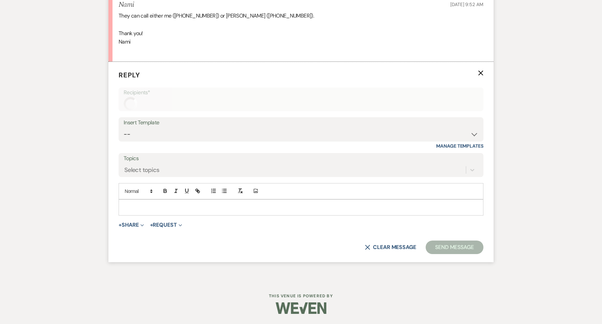
click at [170, 206] on p at bounding box center [301, 207] width 354 height 7
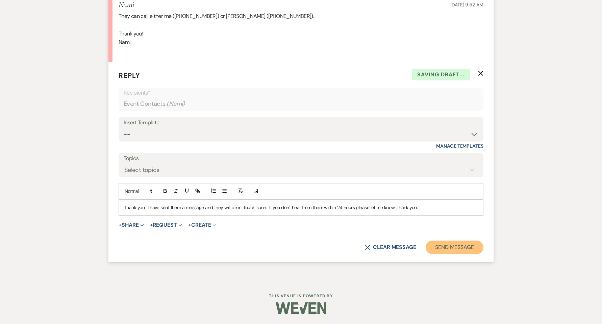
click at [456, 247] on button "Send Message" at bounding box center [455, 248] width 58 height 14
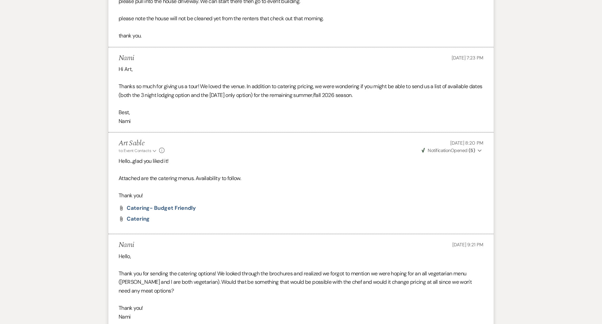
scroll to position [0, 0]
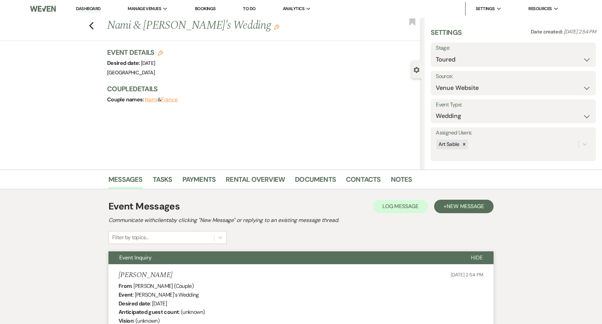
click at [90, 10] on link "Dashboard" at bounding box center [88, 9] width 24 height 6
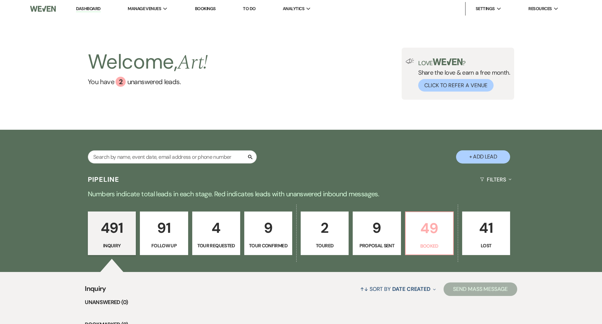
click at [432, 229] on p "49" at bounding box center [429, 228] width 39 height 23
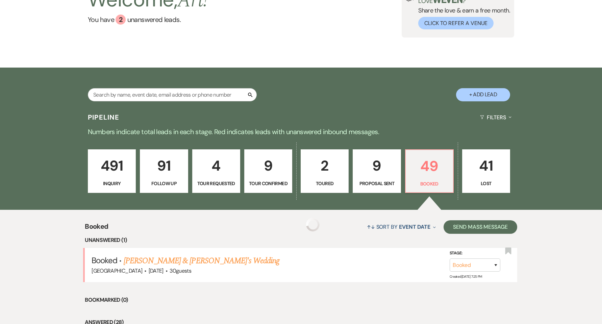
scroll to position [135, 0]
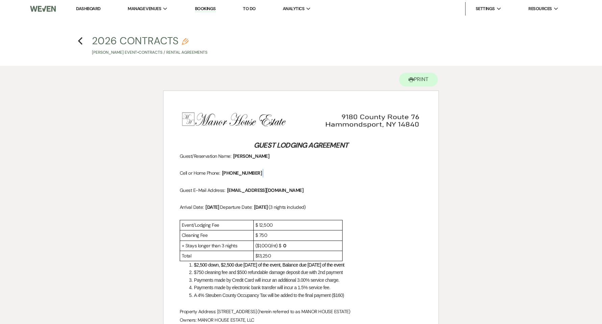
drag, startPoint x: 268, startPoint y: 175, endPoint x: 230, endPoint y: 173, distance: 38.6
click at [230, 173] on p "Cell or Home Phone: ﻿ 716-225-8210 ﻿" at bounding box center [301, 173] width 243 height 8
click at [272, 191] on p "Guest E-Mail Address: ﻿ nrsenia@gmail.com ﻿" at bounding box center [301, 190] width 243 height 8
drag, startPoint x: 271, startPoint y: 191, endPoint x: 255, endPoint y: 189, distance: 16.0
click at [255, 189] on span "[EMAIL_ADDRESS][DOMAIN_NAME]" at bounding box center [265, 190] width 78 height 8
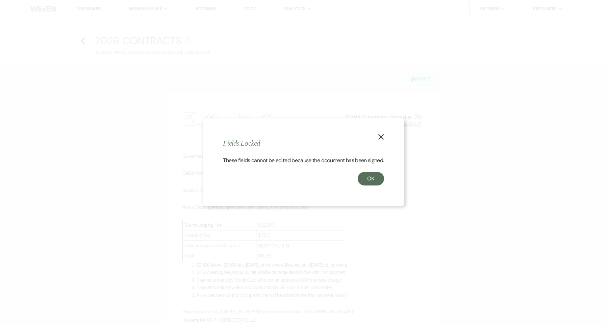
drag, startPoint x: 255, startPoint y: 189, endPoint x: 492, endPoint y: 132, distance: 242.8
click at [492, 132] on div "X Fields Locked These fields cannot be edited because the document has been sig…" at bounding box center [303, 162] width 607 height 324
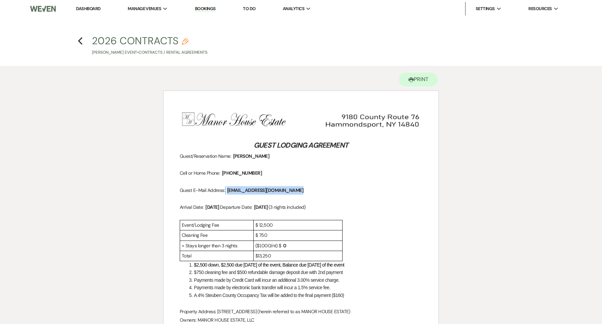
click at [270, 191] on span "[EMAIL_ADDRESS][DOMAIN_NAME]" at bounding box center [265, 190] width 78 height 8
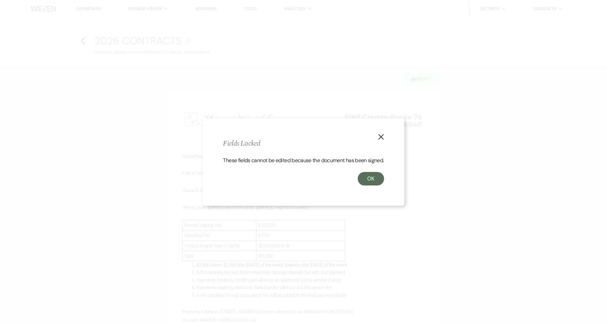
click at [381, 135] on icon "X" at bounding box center [381, 137] width 6 height 6
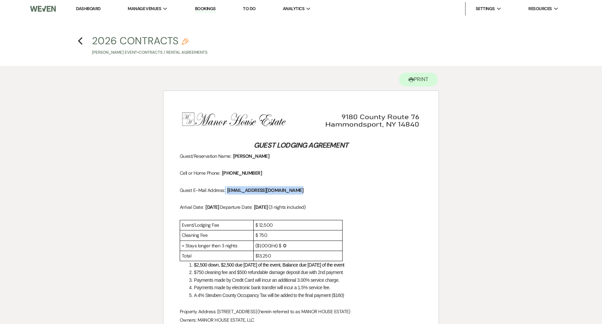
copy p
click at [416, 78] on button "Printer Print" at bounding box center [418, 80] width 39 height 14
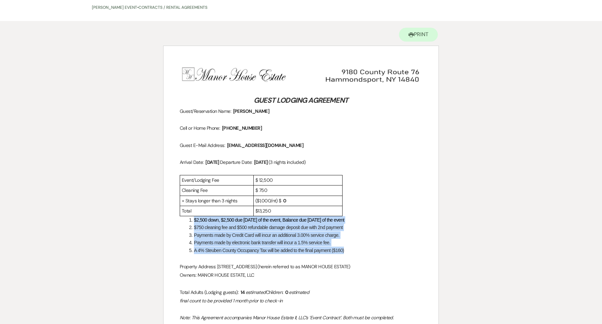
drag, startPoint x: 348, startPoint y: 253, endPoint x: 190, endPoint y: 218, distance: 161.6
click at [190, 218] on ol "$2,500 down, $2,500 due [DATE] of the event, Balance due [DATE] of the event $7…" at bounding box center [301, 235] width 243 height 38
copy ol "$2,500 down, $2,500 due [DATE] of the event, Balance due [DATE] of the event $7…"
